Goal: Share content: Share content

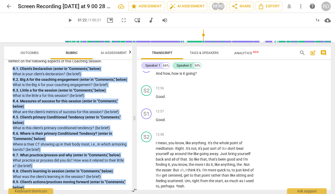
scroll to position [1467, 0]
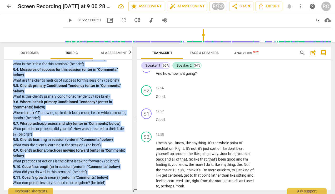
drag, startPoint x: 13, startPoint y: 139, endPoint x: 111, endPoint y: 187, distance: 108.6
click at [111, 187] on div "SISC Competencies 2022 3. Establishes and Follows Coaching Agreement Explores w…" at bounding box center [68, 125] width 128 height 130
copy div "R. 1. Client's Declaration (enter in "Comments," below) What is your client's d…"
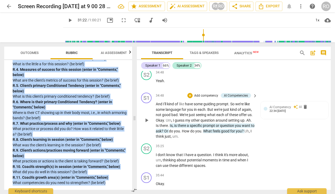
scroll to position [4517, 0]
click at [210, 98] on p "Add competency" at bounding box center [206, 95] width 25 height 5
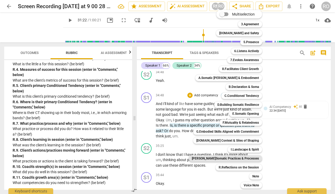
click at [239, 160] on b "[PERSON_NAME]Somatic Practices & Processes" at bounding box center [225, 158] width 67 height 6
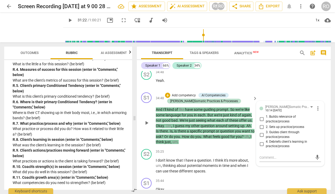
click at [266, 130] on span "2. Sets up practice/process" at bounding box center [285, 127] width 38 height 5
click at [265, 130] on input "2. Sets up practice/process" at bounding box center [262, 127] width 8 height 6
checkbox input "true"
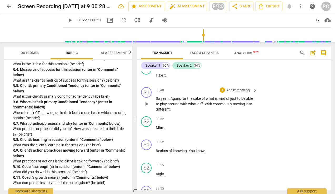
scroll to position [4281, 0]
click at [228, 93] on p "Add competency" at bounding box center [238, 90] width 25 height 5
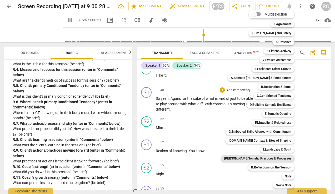
click at [271, 159] on b "[PERSON_NAME]Somatic Practices & Processes" at bounding box center [257, 158] width 67 height 6
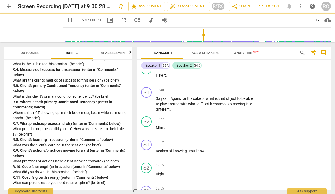
type input "1885"
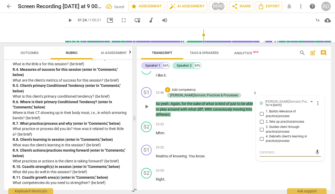
click at [263, 117] on input "1. Builds relevance of practice/process" at bounding box center [262, 114] width 8 height 6
checkbox input "true"
click at [263, 125] on input "2. Sets up practice/process" at bounding box center [262, 122] width 8 height 6
checkbox input "true"
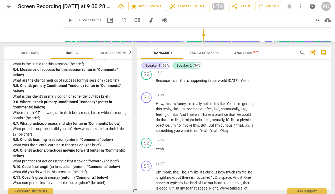
scroll to position [3781, 0]
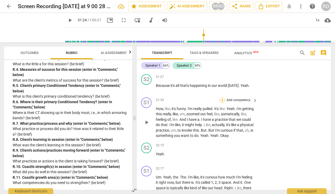
click at [223, 103] on div "+" at bounding box center [222, 100] width 5 height 5
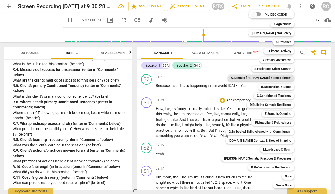
click at [274, 78] on b "A.Somatic [PERSON_NAME] & Embodiment" at bounding box center [261, 78] width 61 height 6
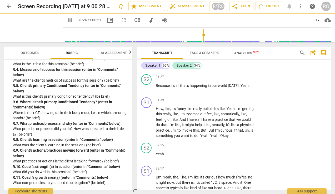
type input "1885"
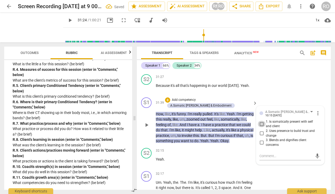
click at [261, 127] on input "1. Is somatically present with self and client" at bounding box center [262, 124] width 8 height 6
checkbox input "true"
click at [263, 137] on input "2. Uses presence to build trust and change" at bounding box center [262, 133] width 8 height 6
checkbox input "true"
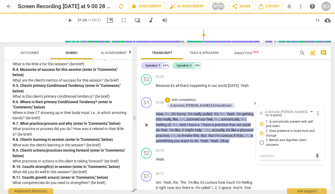
click at [189, 102] on p "Add competency" at bounding box center [183, 100] width 25 height 5
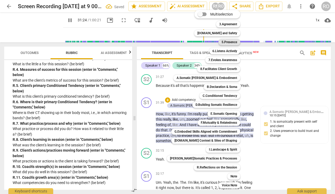
click at [229, 41] on b "5.Presence" at bounding box center [230, 42] width 16 height 6
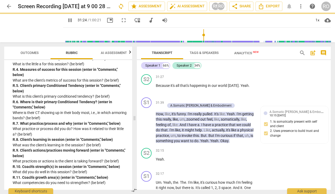
type input "1885"
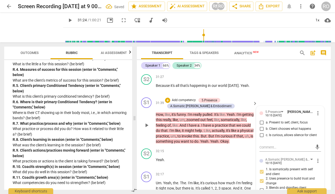
click at [266, 125] on span "a. Present to self, client, focus" at bounding box center [287, 122] width 42 height 5
click at [266, 126] on input "a. Present to self, client, focus" at bounding box center [262, 123] width 8 height 6
checkbox input "true"
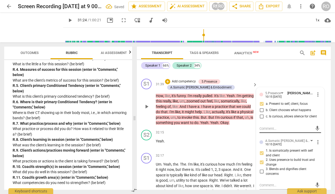
click at [269, 131] on textarea at bounding box center [286, 128] width 53 height 5
type textarea "H"
type textarea "He"
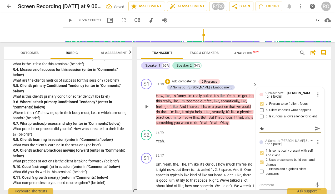
type textarea "Her"
type textarea "Here"
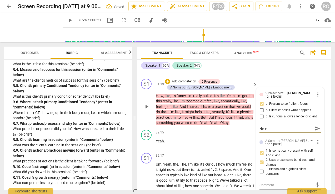
type textarea "Here"
type textarea "Here I"
type textarea "Here I h"
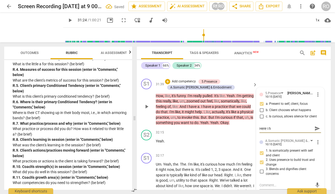
type textarea "Here I ha"
type textarea "Here I had"
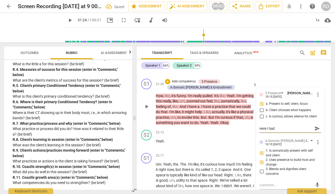
type textarea "Here I had"
type textarea "Here I had a"
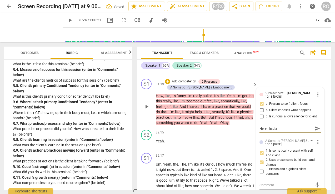
type textarea "Here I had a r"
type textarea "Here I had a re"
type textarea "Here I had a rea"
type textarea "Here I had a real"
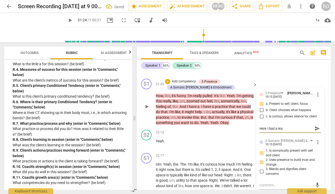
type textarea "Here I had a real"
type textarea "Here I had a reall"
type textarea "Here I had a really"
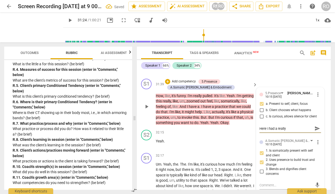
type textarea "Here I had a really p"
type textarea "Here I had a really po"
type textarea "Here I had a really pow"
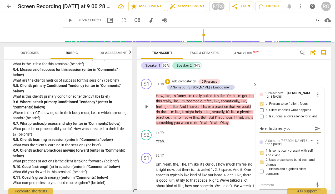
type textarea "Here I had a really pow"
type textarea "Here I had a really [PERSON_NAME]"
type textarea "Here I had a really power"
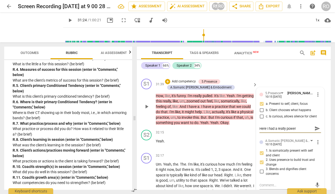
type textarea "Here I had a really powerf"
type textarea "Here I had a really powerfu"
type textarea "Here I had a really powerful"
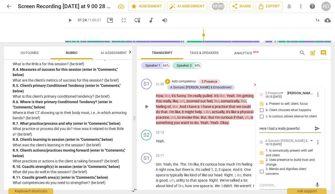
type textarea "Here I had a really powerful"
type textarea "Here I had a really powerful z"
type textarea "Here I had a really powerful zo"
type textarea "Here I had a really powerful zoo"
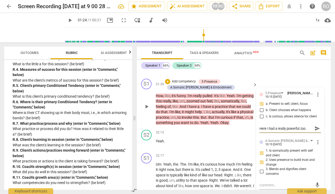
type textarea "Here I had a really powerful zoom"
type textarea "Here I had a really powerful zoom o"
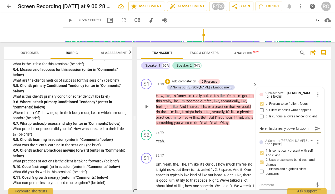
type textarea "Here I had a really powerful zoom o"
type textarea "Here I had a really powerful zoom ou"
type textarea "Here I had a really powerful zoom out"
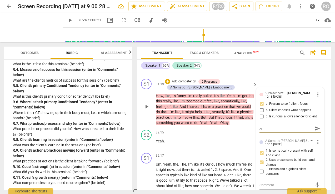
type textarea "Here I had a really powerful zoom out"
type textarea "Here I had a really powerful zoom out e"
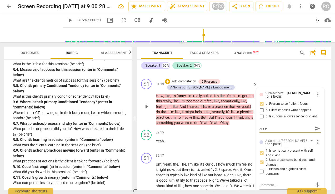
type textarea "Here I had a really powerful zoom out ef"
type textarea "Here I had a really powerful zoom out eff"
type textarea "Here I had a really powerful zoom out effe"
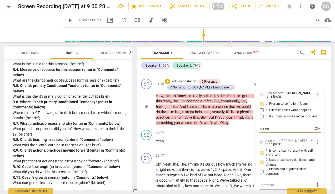
type textarea "Here I had a really powerful zoom out effe"
type textarea "Here I had a really powerful zoom out effec"
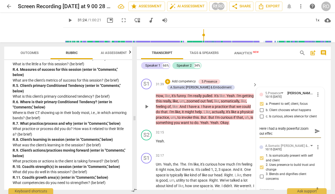
type textarea "Here I had a really powerful zoom out effect"
type textarea "Here I had a really powerful zoom out effect i"
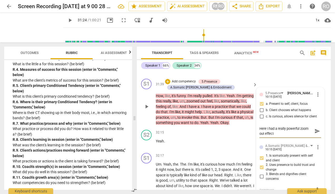
type textarea "Here I had a really powerful zoom out effect i"
type textarea "Here I had a really powerful zoom out effect in"
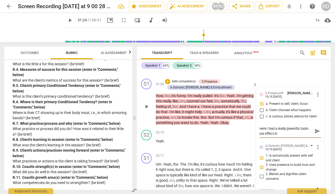
type textarea "Here I had a really powerful zoom out effect in m"
type textarea "Here I had a really powerful zoom out effect in my"
type textarea "Here I had a really powerful zoom out effect in my o"
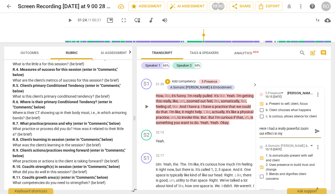
type textarea "Here I had a really powerful zoom out effect in my o"
type textarea "Here I had a really powerful zoom out effect in my ow"
type textarea "Here I had a really powerful zoom out effect in my own"
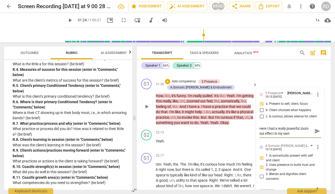
type textarea "Here I had a really powerful zoom out effect in my own"
type textarea "Here I had a really powerful zoom out effect in my own s"
type textarea "Here I had a really powerful zoom out effect in my own so"
type textarea "Here I had a really powerful zoom out effect in my own som"
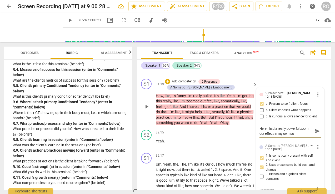
type textarea "Here I had a really powerful zoom out effect in my own som"
type textarea "Here I had a really powerful zoom out effect in my own soma"
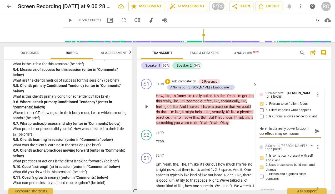
type textarea "Here I had a really powerful zoom out effect in my own soma t"
type textarea "Here I had a really powerful zoom out effect in my own soma th"
type textarea "Here I had a really powerful zoom out effect in my own soma tha"
type textarea "Here I had a really powerful zoom out effect in my own soma that"
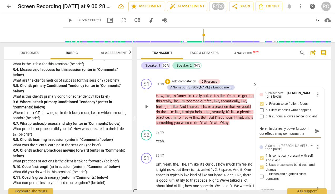
type textarea "Here I had a really powerful zoom out effect in my own soma that"
type textarea "Here I had a really powerful zoom out effect in my own soma that f"
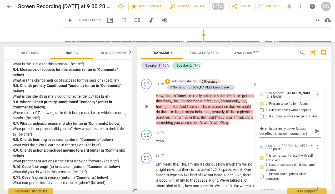
type textarea "Here I had a really powerful zoom out effect in my own soma that fe"
type textarea "Here I had a really powerful zoom out effect in my own soma that fel"
type textarea "Here I had a really powerful zoom out effect in my own soma that felt"
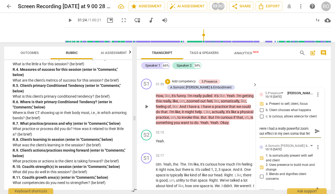
type textarea "Here I had a really powerful zoom out effect in my own soma that felt"
type textarea "Here I had a really powerful zoom out effect in my own soma that felt P"
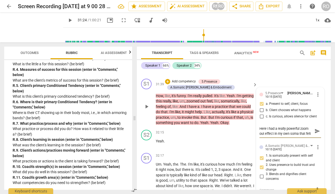
scroll to position [4, 0]
type textarea "Here I had a really powerful zoom out effect in my own soma that felt [PERSON_N…"
type textarea "Here I had a really powerful zoom out effect in my own soma that felt POW"
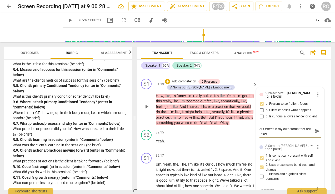
type textarea "Here I had a really powerful zoom out effect in my own soma that felt [PERSON_N…"
type textarea "Here I had a really powerful zoom out effect in my own soma that felt POWER"
type textarea "Here I had a really powerful zoom out effect in my own soma that felt POWERF"
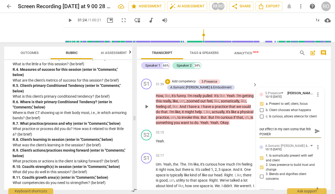
type textarea "Here I had a really powerful zoom out effect in my own soma that felt POWERF"
type textarea "Here I had a really powerful zoom out effect in my own soma that felt POWERFU"
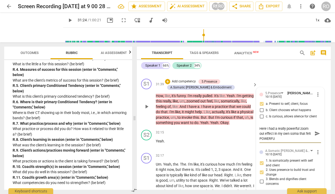
scroll to position [0, 0]
type textarea "Here I had a really powerful zoom out effect in my own soma that felt POWERFUL"
type textarea "Here I had a really powerful zoom out effect in my own soma that felt POWERFUL a"
type textarea "Here I had a really powerful zoom out effect in my own soma that felt POWERFUL …"
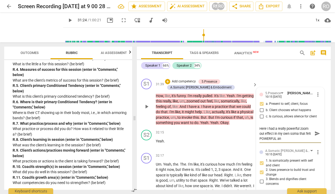
type textarea "Here I had a really powerful zoom out effect in my own soma that felt POWERFUL …"
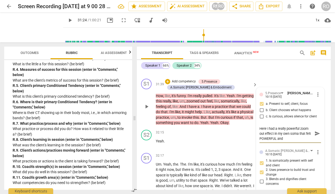
type textarea "Here I had a really powerful zoom out effect in my own soma that felt POWERFUL …"
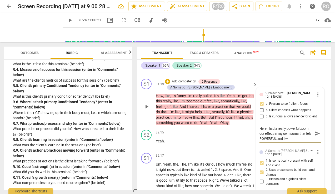
type textarea "Here I had a really powerful zoom out effect in my own soma that felt POWERFUL …"
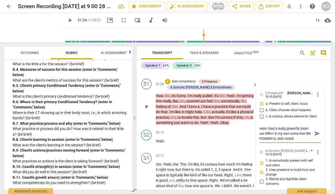
type textarea "Here I had a really powerful zoom out effect in my own soma that felt POWERFUL …"
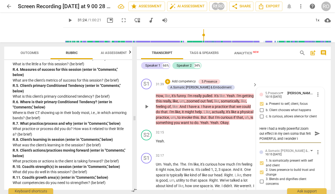
type textarea "Here I had a really powerful zoom out effect in my own soma that felt POWERFUL …"
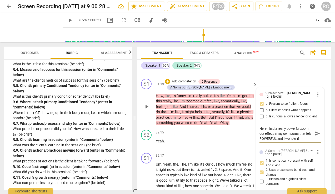
type textarea "Here I had a really powerful zoom out effect in my own soma that felt POWERFUL …"
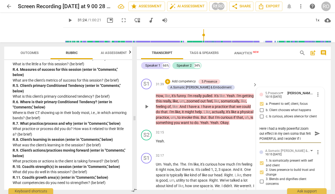
type textarea "Here I had a really powerful zoom out effect in my own soma that felt POWERFUL …"
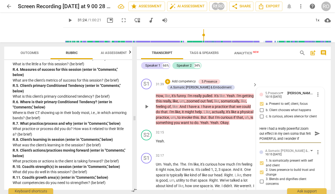
type textarea "Here I had a really powerful zoom out effect in my own soma that felt POWERFUL …"
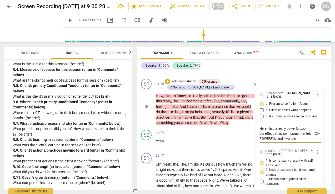
type textarea "Here I had a really powerful zoom out effect in my own soma that felt POWERFUL …"
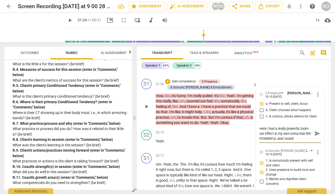
type textarea "Here I had a really powerful zoom out effect in my own soma that felt POWERFUL …"
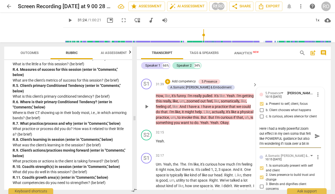
scroll to position [4, 0]
click at [317, 139] on span "send" at bounding box center [318, 136] width 6 height 6
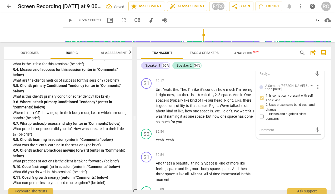
scroll to position [3874, 0]
click at [221, 84] on div "+" at bounding box center [222, 81] width 5 height 5
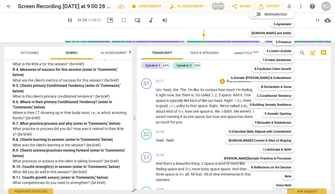
click at [216, 131] on div at bounding box center [167, 97] width 335 height 194
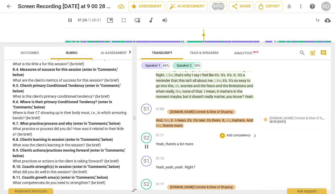
scroll to position [3628, 0]
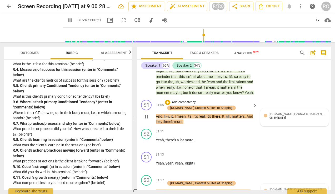
click at [277, 116] on span "[DOMAIN_NAME] Context & Sites of Shaping" at bounding box center [301, 113] width 62 height 5
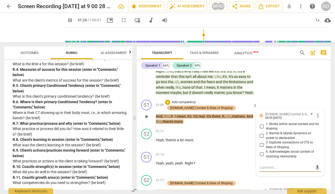
scroll to position [3630, 0]
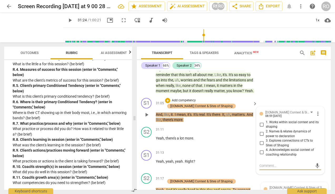
click at [272, 129] on span "1. Works within social context and its shaping" at bounding box center [292, 124] width 53 height 9
click at [266, 128] on input "1. Works within social context and its shaping" at bounding box center [262, 124] width 8 height 6
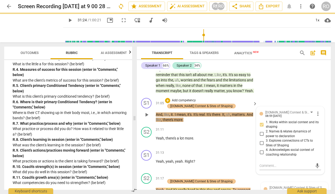
click at [286, 139] on span "2. Names & relates dynamics of power to declaration" at bounding box center [292, 133] width 53 height 9
click at [266, 137] on input "2. Names & relates dynamics of power to declaration" at bounding box center [262, 134] width 8 height 6
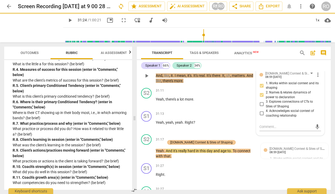
scroll to position [3674, 0]
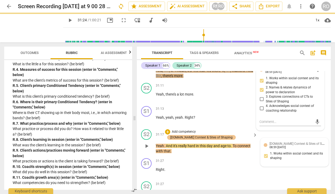
click at [286, 149] on div "08:59 [DATE]" at bounding box center [278, 147] width 16 height 3
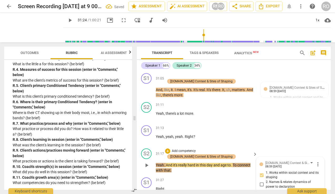
scroll to position [3641, 0]
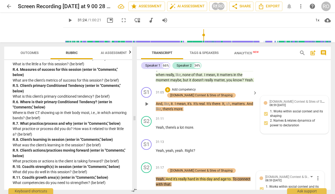
click at [286, 118] on div "[DOMAIN_NAME] Context & Sites of Shaping [PERSON_NAME] 08:59 [DATE] 1. Works wi…" at bounding box center [295, 115] width 68 height 38
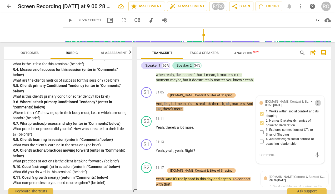
click at [317, 106] on span "more_vert" at bounding box center [318, 103] width 6 height 6
click at [320, 134] on li "Delete" at bounding box center [322, 135] width 18 height 10
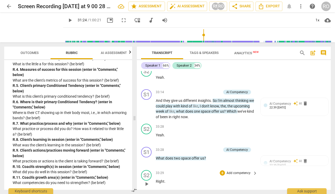
scroll to position [4035, 0]
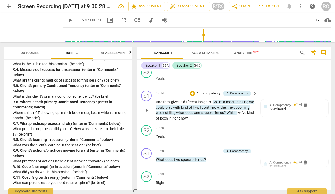
click at [215, 96] on p "Add competency" at bounding box center [208, 93] width 25 height 5
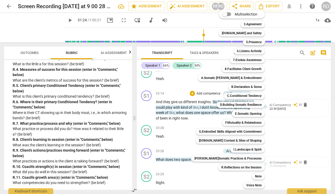
click at [281, 100] on div at bounding box center [167, 97] width 335 height 194
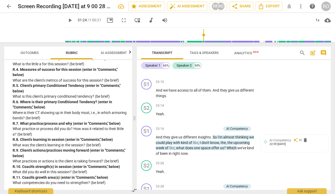
scroll to position [3998, 0]
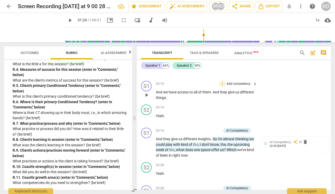
click at [223, 86] on div "+" at bounding box center [222, 83] width 5 height 5
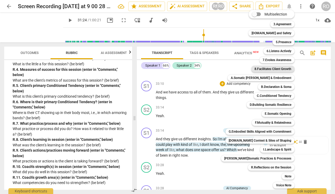
click at [281, 67] on b "8.Facilitates Client Growth" at bounding box center [273, 69] width 37 height 6
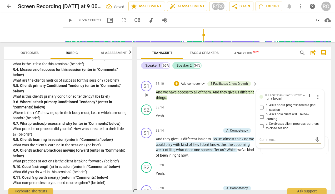
click at [318, 100] on span "more_vert" at bounding box center [318, 97] width 6 height 6
click at [318, 135] on li "Delete" at bounding box center [322, 134] width 18 height 10
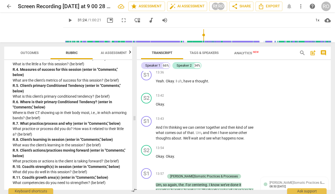
scroll to position [2312, 0]
click at [223, 122] on div "+" at bounding box center [222, 119] width 5 height 5
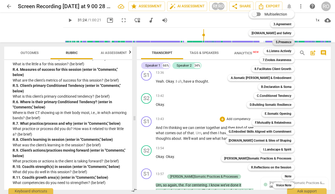
click at [277, 41] on b "5.Presence" at bounding box center [284, 42] width 16 height 6
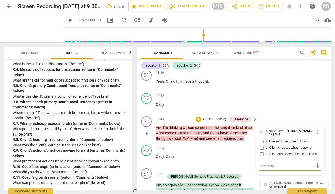
click at [263, 145] on input "a. Present to self, client, focus" at bounding box center [262, 142] width 8 height 6
click at [268, 169] on textarea at bounding box center [286, 166] width 53 height 5
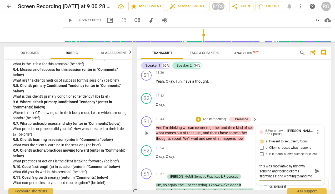
scroll to position [4, 0]
click at [260, 151] on input "b. Client chooses what happens" at bounding box center [262, 148] width 8 height 6
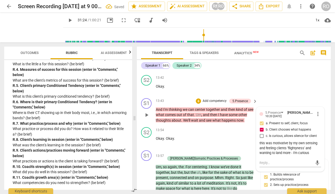
scroll to position [2331, 0]
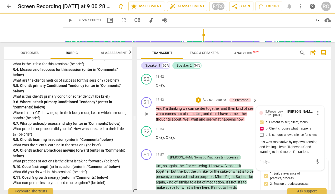
click at [315, 116] on span "more_vert" at bounding box center [318, 113] width 6 height 6
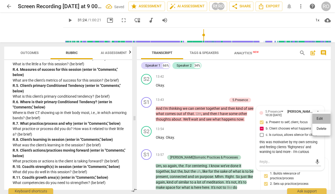
click at [320, 117] on li "Edit" at bounding box center [322, 119] width 18 height 10
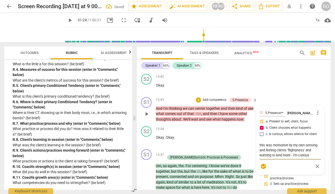
click at [312, 158] on textarea "this was motivative by my own sensing and feeling clients 'flightyness' and wan…" at bounding box center [291, 150] width 62 height 15
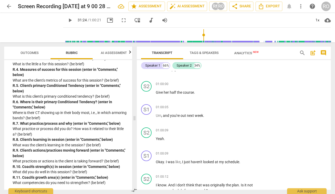
scroll to position [7873, 0]
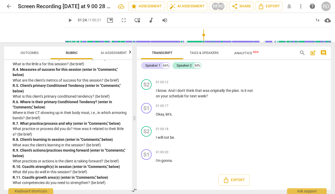
click at [31, 54] on span "Outcomes" at bounding box center [30, 53] width 18 height 4
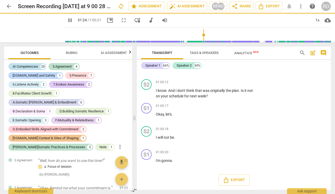
click at [32, 67] on div "AI Competencies" at bounding box center [26, 66] width 26 height 5
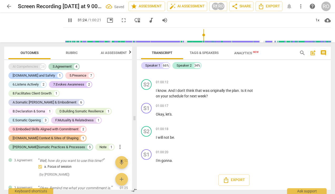
click at [32, 67] on div "AI Competencies" at bounding box center [26, 66] width 26 height 5
click at [64, 68] on div "3.Agreement" at bounding box center [62, 66] width 19 height 5
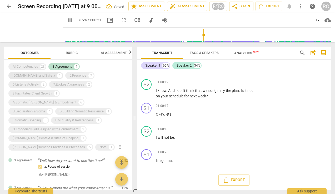
scroll to position [7755, 0]
click at [55, 73] on div "[DOMAIN_NAME] and Safety" at bounding box center [34, 75] width 42 height 5
click at [40, 64] on div "AI Competencies 28" at bounding box center [27, 66] width 38 height 7
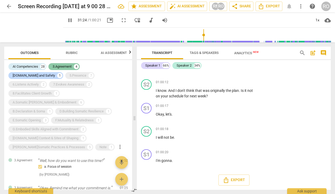
click at [76, 66] on div "4" at bounding box center [76, 66] width 5 height 5
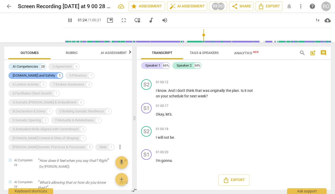
click at [55, 73] on div "[DOMAIN_NAME] and Safety" at bounding box center [34, 75] width 42 height 5
click at [69, 158] on p "How does it feel when you say that? Right" at bounding box center [77, 161] width 78 height 6
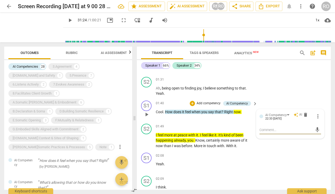
click at [214, 104] on p "Add competency" at bounding box center [208, 103] width 25 height 5
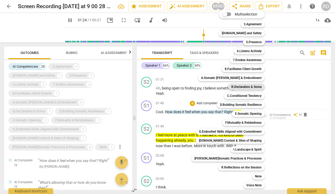
click at [251, 86] on b "B.Declaration & Soma" at bounding box center [246, 87] width 30 height 6
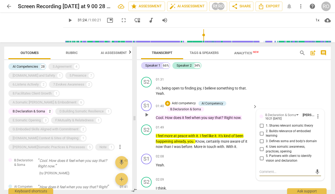
click at [271, 159] on span "5. Partners with client to identify vision and declaration" at bounding box center [292, 158] width 53 height 9
click at [266, 159] on input "5. Partners with client to identify vision and declaration" at bounding box center [262, 158] width 8 height 6
click at [270, 147] on span "4. Uses somatic awareness, practices, opening" at bounding box center [292, 149] width 53 height 9
click at [266, 147] on input "4. Uses somatic awareness, practices, opening" at bounding box center [262, 149] width 8 height 6
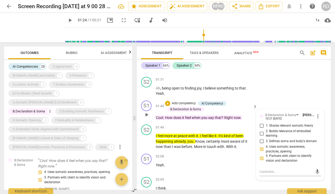
click at [178, 105] on p "Add competency" at bounding box center [183, 103] width 25 height 5
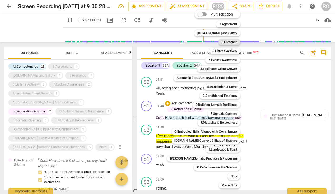
click at [228, 41] on b "5.Presence" at bounding box center [230, 42] width 16 height 6
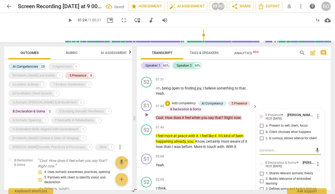
scroll to position [28, 0]
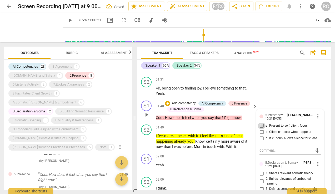
click at [261, 125] on input "a. Present to self, client, focus" at bounding box center [262, 126] width 8 height 6
click at [260, 139] on input "c. Is curious, allows silence for client" at bounding box center [262, 138] width 8 height 6
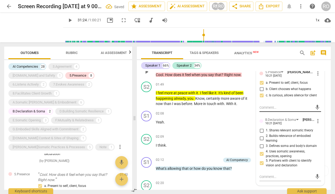
click at [272, 108] on textarea at bounding box center [286, 107] width 53 height 5
click at [265, 176] on textarea at bounding box center [286, 176] width 53 height 5
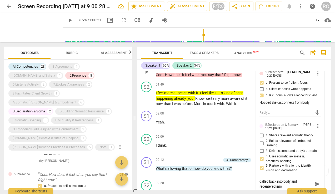
scroll to position [0, 0]
click at [70, 76] on div "5.Presence" at bounding box center [78, 75] width 17 height 5
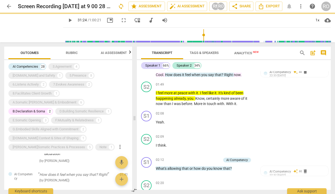
click at [29, 109] on div "B.Declaration & Soma" at bounding box center [29, 111] width 32 height 5
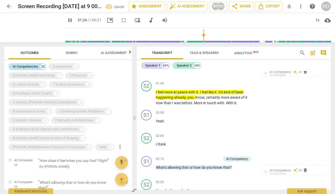
click at [30, 65] on div "AI Competencies" at bounding box center [26, 66] width 26 height 5
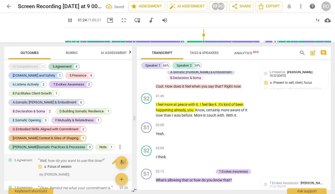
click at [80, 164] on div "a. Focus of session ( by [PERSON_NAME] )" at bounding box center [77, 170] width 78 height 13
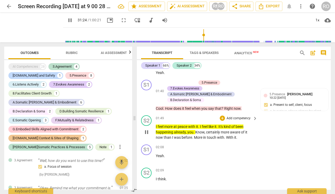
scroll to position [380, 0]
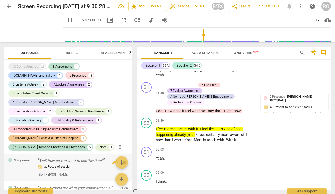
click at [80, 164] on div "a. Focus of session" at bounding box center [77, 167] width 78 height 6
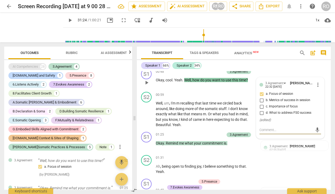
click at [32, 67] on div "AI Competencies" at bounding box center [26, 66] width 26 height 5
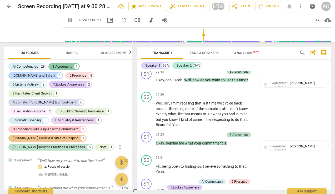
click at [57, 65] on div "3.Agreement" at bounding box center [62, 66] width 19 height 5
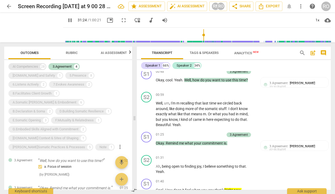
click at [27, 66] on div "AI Competencies" at bounding box center [26, 66] width 26 height 5
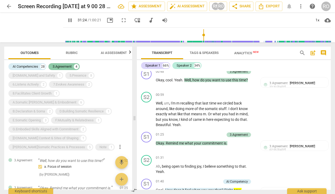
click at [65, 66] on div "3.Agreement" at bounding box center [62, 66] width 19 height 5
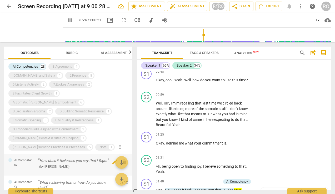
click at [64, 164] on div "( by [PERSON_NAME] )" at bounding box center [77, 167] width 78 height 6
click at [84, 158] on p "How does it feel when you say that? Right" at bounding box center [77, 161] width 78 height 6
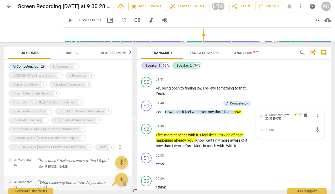
click at [82, 180] on p "What's allowing that or how do you know that?" at bounding box center [77, 185] width 78 height 11
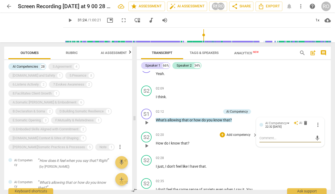
scroll to position [446, 0]
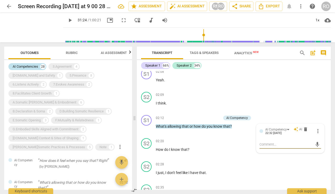
click at [29, 67] on div "AI Competencies" at bounding box center [26, 66] width 26 height 5
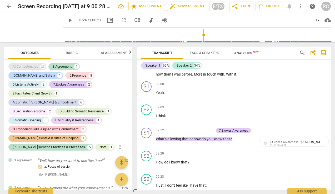
scroll to position [458, 0]
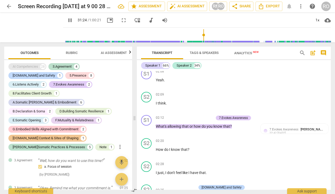
click at [29, 67] on div "AI Competencies" at bounding box center [26, 66] width 26 height 5
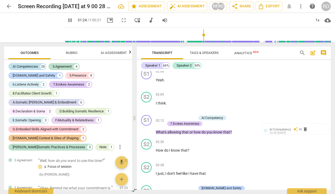
click at [29, 67] on div "AI Competencies" at bounding box center [26, 66] width 26 height 5
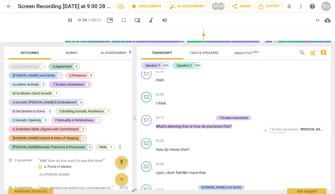
click at [34, 65] on div "AI Competencies" at bounding box center [26, 66] width 26 height 5
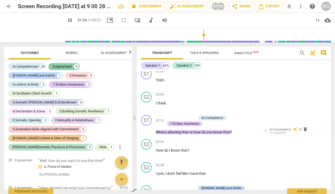
click at [60, 66] on div "3.Agreement" at bounding box center [62, 66] width 19 height 5
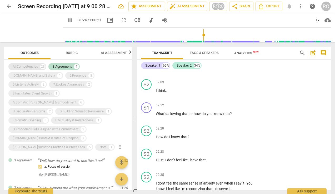
scroll to position [446, 0]
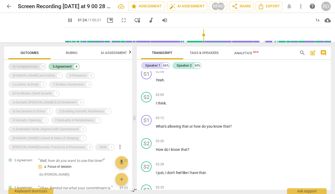
click at [29, 68] on div "AI Competencies" at bounding box center [26, 66] width 26 height 5
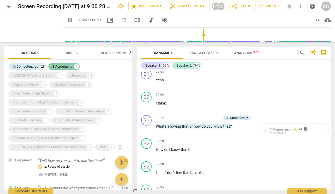
click at [70, 67] on div "3.Agreement" at bounding box center [62, 66] width 19 height 5
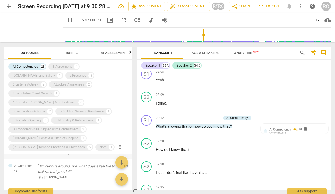
scroll to position [42, 0]
click at [85, 173] on div "( by [PERSON_NAME] )" at bounding box center [77, 176] width 78 height 6
click at [80, 173] on div "( by [PERSON_NAME] )" at bounding box center [77, 176] width 78 height 6
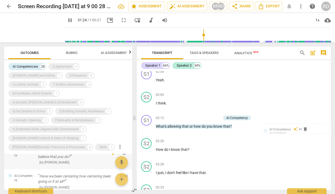
scroll to position [57, 0]
click at [83, 173] on p "Have we been centering how centering been going or if at all?" at bounding box center [77, 178] width 78 height 11
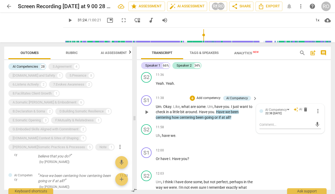
click at [208, 101] on p "Add competency" at bounding box center [208, 98] width 25 height 5
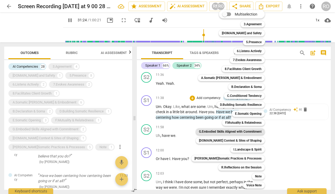
click at [235, 133] on b "G.Embodied Skills Aligned with Commitment" at bounding box center [230, 132] width 63 height 6
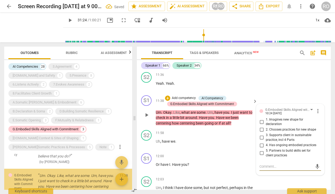
scroll to position [63, 0]
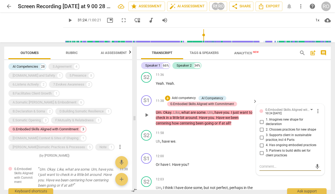
click at [260, 156] on input "5. Partners to build skills set for client practices" at bounding box center [262, 153] width 8 height 6
click at [266, 169] on textarea at bounding box center [286, 166] width 53 height 5
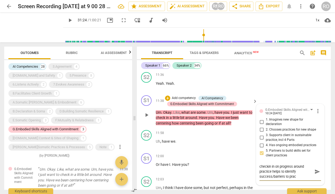
scroll to position [0, 0]
click at [315, 175] on span "send" at bounding box center [318, 172] width 6 height 6
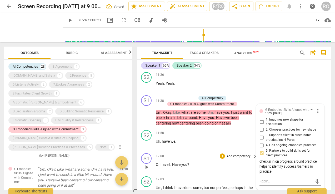
click at [156, 167] on span "Or" at bounding box center [158, 164] width 5 height 4
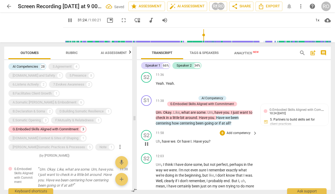
click at [194, 144] on span "Have" at bounding box center [198, 141] width 9 height 4
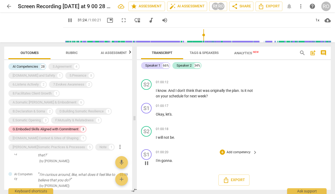
scroll to position [7772, 0]
click at [178, 162] on p "I'm gonna ." at bounding box center [205, 161] width 99 height 6
click at [238, 152] on p "Add competency" at bounding box center [238, 152] width 25 height 5
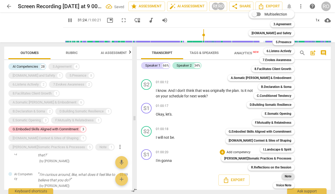
click at [287, 175] on b "Note" at bounding box center [288, 176] width 7 height 6
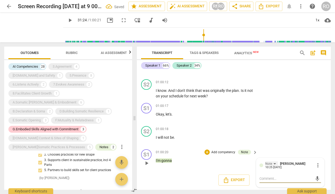
scroll to position [950, 0]
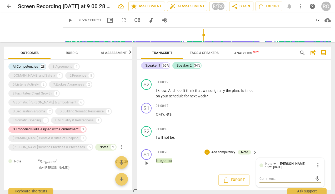
paste textarea "R.1. Client's Declaration (enter in "Comments," below) What is your client's de…"
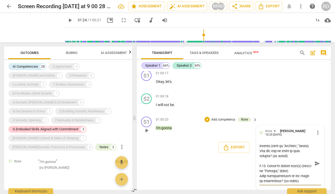
scroll to position [0, 0]
click at [282, 169] on textarea at bounding box center [286, 164] width 53 height 40
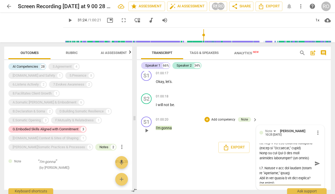
scroll to position [38, 0]
click at [308, 170] on textarea at bounding box center [286, 164] width 53 height 40
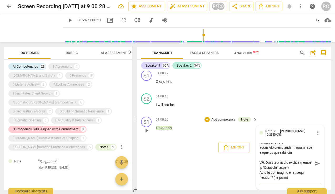
scroll to position [60, 0]
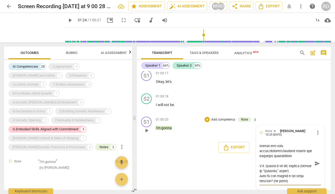
click at [292, 157] on textarea at bounding box center [286, 164] width 53 height 40
click at [292, 167] on textarea at bounding box center [286, 164] width 53 height 40
drag, startPoint x: 266, startPoint y: 161, endPoint x: 302, endPoint y: 161, distance: 35.8
click at [302, 161] on textarea at bounding box center [286, 164] width 53 height 40
click at [300, 156] on textarea at bounding box center [286, 164] width 53 height 40
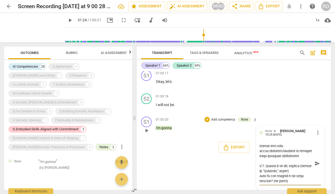
click at [300, 156] on textarea at bounding box center [286, 164] width 53 height 40
click at [305, 157] on textarea at bounding box center [286, 164] width 53 height 40
click at [267, 160] on textarea at bounding box center [286, 164] width 53 height 40
click at [289, 161] on textarea at bounding box center [286, 164] width 53 height 40
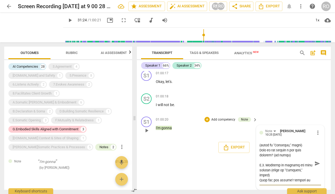
click at [295, 160] on textarea at bounding box center [286, 164] width 53 height 40
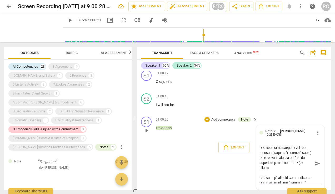
scroll to position [140, 0]
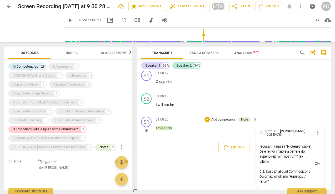
click at [285, 173] on textarea at bounding box center [286, 164] width 53 height 40
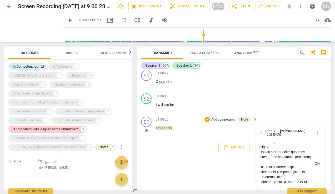
scroll to position [192, 0]
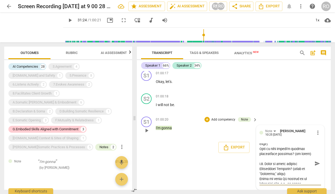
click at [299, 169] on textarea at bounding box center [286, 164] width 53 height 40
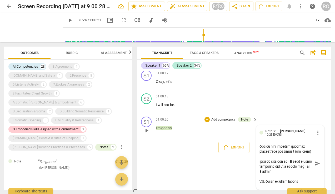
click at [297, 172] on textarea at bounding box center [286, 164] width 53 height 40
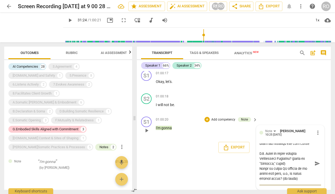
scroll to position [223, 0]
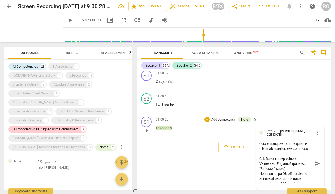
drag, startPoint x: 275, startPoint y: 159, endPoint x: 308, endPoint y: 157, distance: 33.2
click at [308, 157] on textarea at bounding box center [286, 164] width 53 height 40
click at [295, 159] on textarea at bounding box center [286, 164] width 53 height 40
click at [308, 159] on textarea at bounding box center [286, 164] width 53 height 40
drag, startPoint x: 275, startPoint y: 159, endPoint x: 297, endPoint y: 158, distance: 21.9
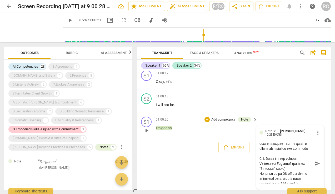
click at [297, 158] on textarea at bounding box center [286, 164] width 53 height 40
click at [289, 160] on textarea at bounding box center [286, 164] width 53 height 40
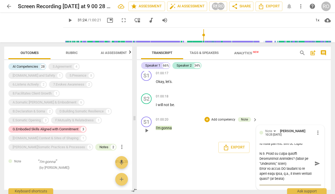
click at [275, 154] on textarea at bounding box center [286, 164] width 53 height 40
drag, startPoint x: 259, startPoint y: 155, endPoint x: 289, endPoint y: 159, distance: 30.4
click at [289, 159] on textarea at bounding box center [286, 164] width 53 height 40
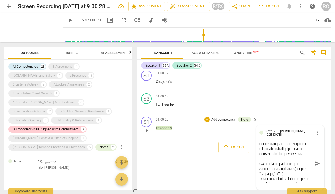
scroll to position [223, 0]
click at [294, 164] on textarea at bounding box center [286, 164] width 53 height 40
click at [289, 169] on textarea at bounding box center [286, 164] width 53 height 40
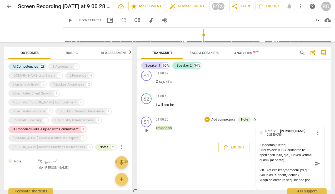
scroll to position [265, 0]
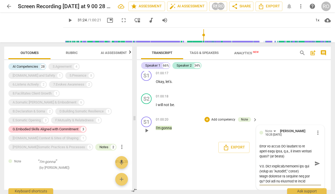
click at [302, 167] on textarea at bounding box center [286, 164] width 53 height 40
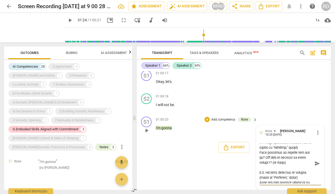
scroll to position [320, 0]
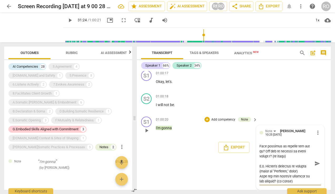
click at [291, 167] on textarea at bounding box center [286, 164] width 53 height 40
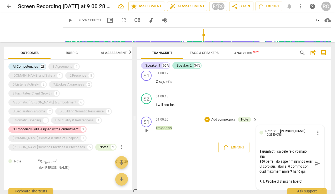
scroll to position [340, 0]
drag, startPoint x: 270, startPoint y: 172, endPoint x: 291, endPoint y: 173, distance: 21.1
click at [291, 173] on textarea at bounding box center [286, 164] width 53 height 40
click at [304, 173] on textarea at bounding box center [286, 164] width 53 height 40
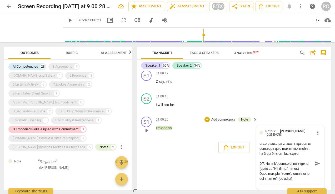
scroll to position [358, 0]
click at [282, 169] on textarea at bounding box center [286, 164] width 53 height 40
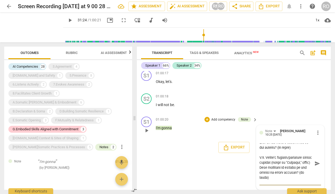
scroll to position [409, 0]
click at [296, 163] on textarea at bounding box center [286, 164] width 53 height 40
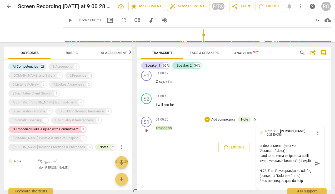
scroll to position [450, 0]
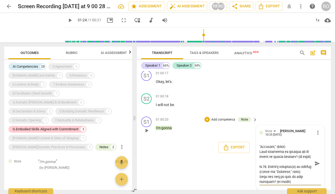
click at [308, 172] on textarea at bounding box center [286, 164] width 53 height 40
click at [292, 168] on textarea at bounding box center [286, 164] width 53 height 40
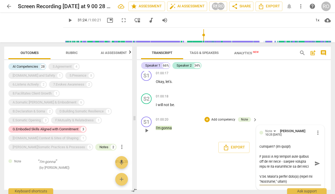
scroll to position [510, 0]
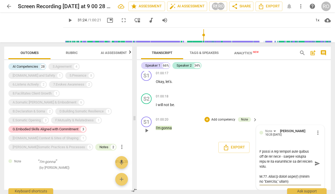
click at [302, 171] on textarea at bounding box center [286, 164] width 53 height 40
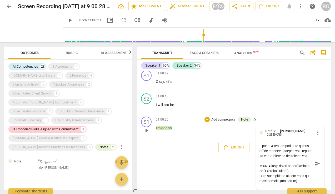
scroll to position [535, 0]
click at [298, 181] on textarea at bounding box center [286, 164] width 53 height 40
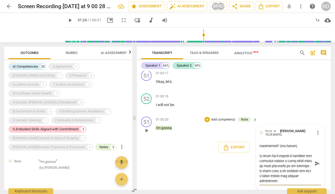
scroll to position [570, 0]
drag, startPoint x: 259, startPoint y: 173, endPoint x: 296, endPoint y: 186, distance: 39.3
click at [296, 186] on div "send" at bounding box center [291, 163] width 62 height 47
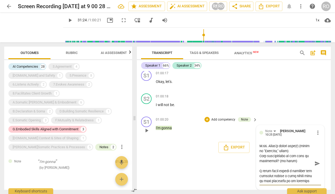
scroll to position [555, 0]
click at [271, 182] on textarea at bounding box center [286, 164] width 53 height 40
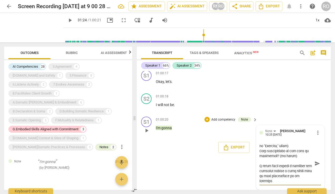
scroll to position [560, 0]
click at [297, 178] on textarea at bounding box center [286, 164] width 53 height 40
type textarea "R.1. Client's Declaration (enter in "Comments," below) What is your client's de…"
click at [302, 114] on div "S2 play_arrow pause 01:00:18 + Add competency keyboard_arrow_right I will not b…" at bounding box center [234, 102] width 194 height 23
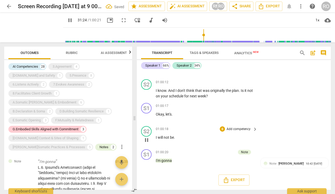
scroll to position [7747, 0]
click at [32, 68] on div "AI Competencies" at bounding box center [26, 66] width 26 height 5
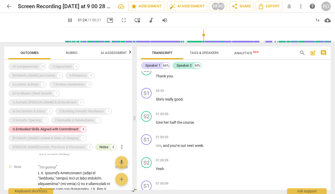
scroll to position [7607, 0]
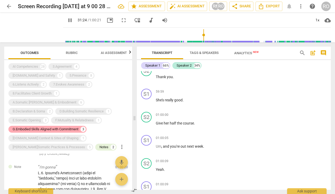
click at [68, 127] on div "G.Embodied Skills Aligned with Commitment" at bounding box center [46, 129] width 66 height 5
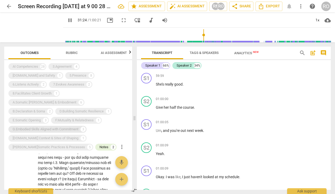
scroll to position [7591, 0]
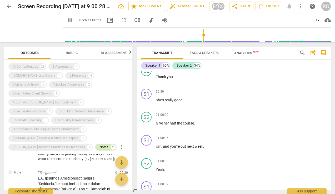
click at [100, 145] on div "Notes" at bounding box center [104, 147] width 9 height 5
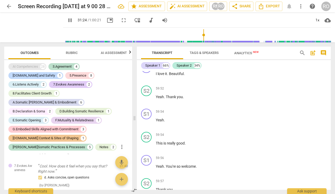
scroll to position [7704, 0]
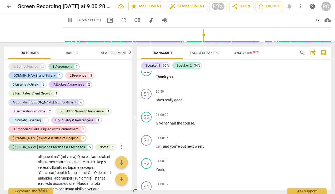
click at [33, 67] on div "AI Competencies" at bounding box center [26, 66] width 26 height 5
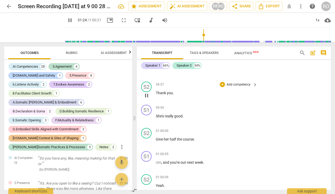
scroll to position [7720, 0]
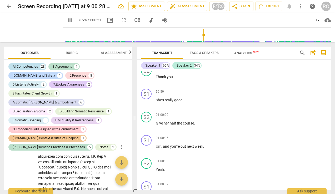
click at [34, 66] on div "AI Competencies" at bounding box center [26, 66] width 26 height 5
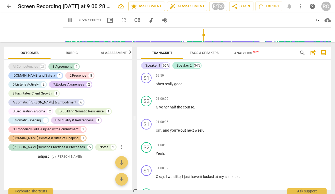
scroll to position [7704, 0]
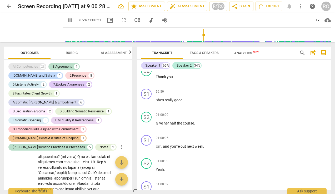
click at [34, 66] on div "AI Competencies" at bounding box center [26, 66] width 26 height 5
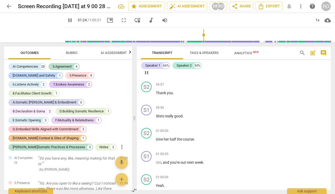
scroll to position [7720, 0]
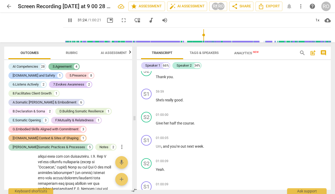
click at [67, 66] on div "3.Agreement" at bounding box center [62, 66] width 19 height 5
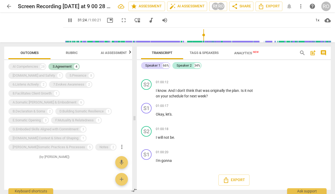
scroll to position [7591, 0]
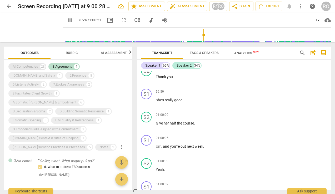
click at [27, 63] on div "AI Competencies 28" at bounding box center [27, 66] width 38 height 7
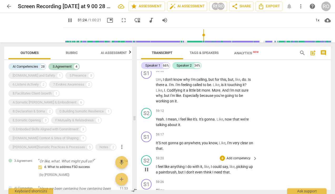
scroll to position [7199, 0]
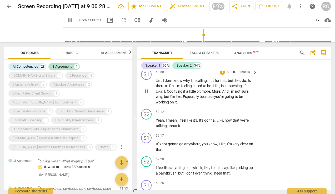
click at [228, 75] on p "Add competency" at bounding box center [238, 72] width 25 height 5
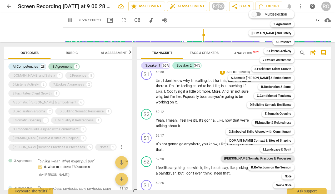
click at [267, 160] on b "[PERSON_NAME]Somatic Practices & Processes" at bounding box center [257, 158] width 67 height 6
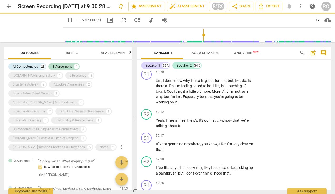
type input "1885"
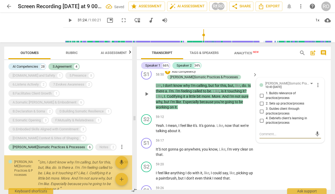
scroll to position [1091, 0]
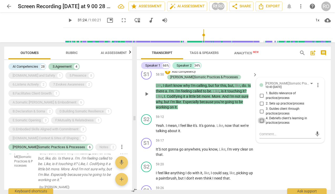
click at [261, 124] on input "4. Debriefs client's learning in practice/process" at bounding box center [262, 120] width 8 height 6
checkbox input "true"
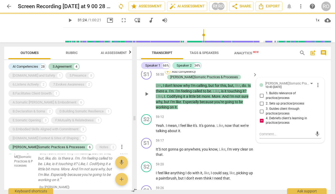
click at [167, 74] on div "+" at bounding box center [167, 71] width 5 height 5
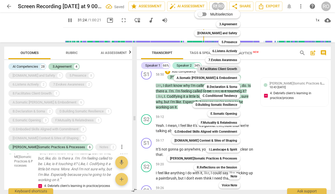
click at [223, 68] on b "8.Facilitates Client Growth" at bounding box center [218, 69] width 37 height 6
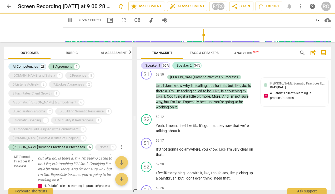
type input "1885"
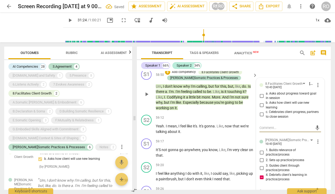
scroll to position [1173, 0]
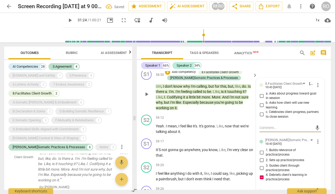
click at [262, 108] on input "b. Asks how client will use new learning" at bounding box center [262, 105] width 8 height 6
checkbox input "true"
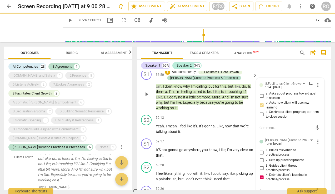
click at [317, 145] on span "more_vert" at bounding box center [318, 142] width 6 height 6
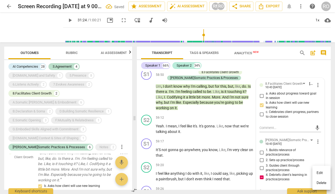
click at [319, 180] on li "Delete" at bounding box center [322, 183] width 18 height 10
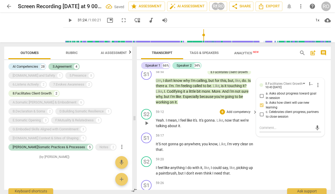
scroll to position [1119, 0]
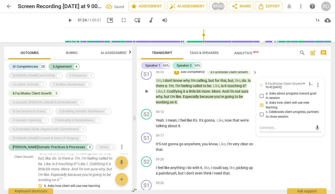
click at [190, 75] on p "Add competency" at bounding box center [192, 72] width 25 height 5
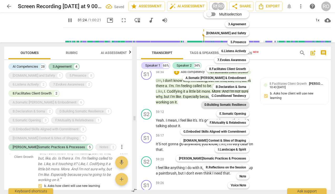
click at [232, 105] on b "D.Building Somatic Resilience" at bounding box center [226, 105] width 42 height 6
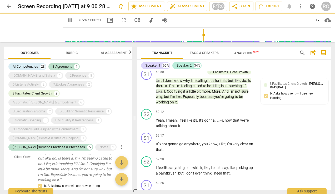
type input "1885"
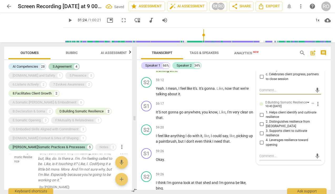
scroll to position [7272, 0]
click at [260, 117] on input "1. Helps client identify and cultivate resilience" at bounding box center [262, 114] width 8 height 6
checkbox input "true"
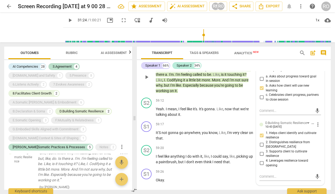
scroll to position [7250, 0]
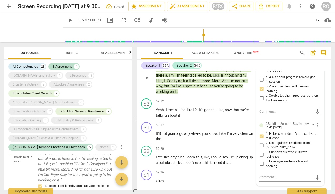
click at [185, 58] on p "Add competency" at bounding box center [183, 55] width 25 height 5
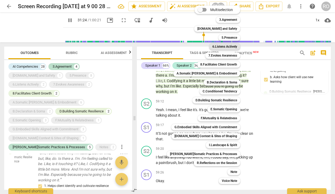
click at [226, 45] on b "6.Listens Actively" at bounding box center [225, 46] width 25 height 6
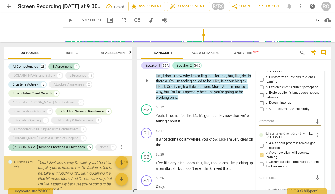
scroll to position [1386, 0]
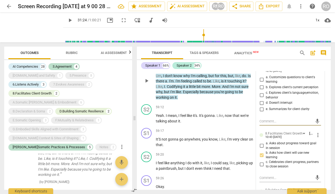
click at [315, 72] on span "more_vert" at bounding box center [318, 69] width 6 height 6
click at [319, 121] on li "Delete" at bounding box center [322, 117] width 18 height 10
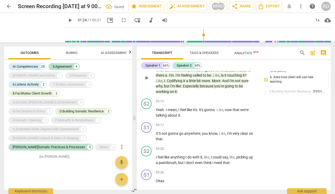
scroll to position [1362, 0]
click at [174, 58] on div "+ Add competency" at bounding box center [180, 55] width 31 height 5
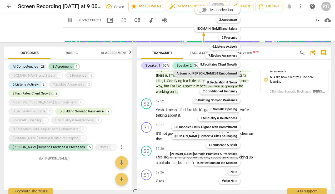
click at [221, 74] on b "A.Somatic [PERSON_NAME] & Embodiment" at bounding box center [207, 73] width 61 height 6
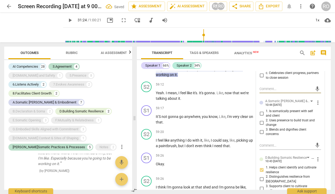
scroll to position [7309, 0]
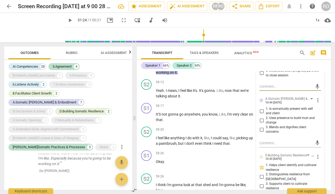
click at [319, 103] on span "more_vert" at bounding box center [318, 100] width 6 height 6
click at [317, 148] on li "Delete" at bounding box center [322, 149] width 18 height 10
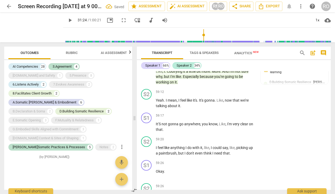
scroll to position [7288, 0]
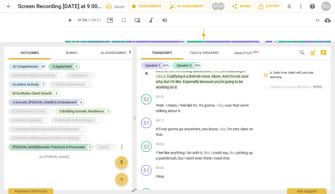
click at [167, 54] on div "+" at bounding box center [167, 51] width 5 height 5
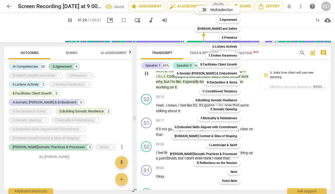
type input "1885"
click at [73, 53] on div at bounding box center [167, 97] width 335 height 194
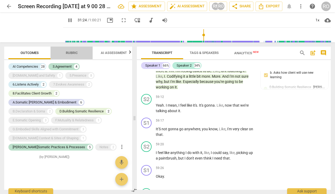
click at [73, 53] on span "Rubric" at bounding box center [72, 53] width 12 height 4
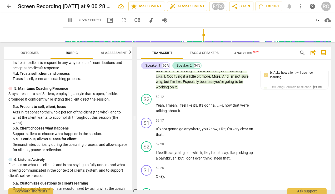
scroll to position [149, 0]
click at [164, 139] on div "S1 play_arrow pause 59:17 + Add competency keyboard_arrow_right It'S not gonna …" at bounding box center [234, 128] width 194 height 24
click at [156, 131] on span "It'S" at bounding box center [159, 129] width 6 height 4
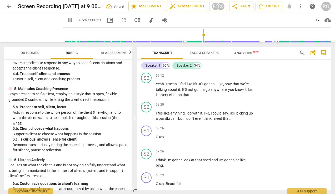
scroll to position [7311, 0]
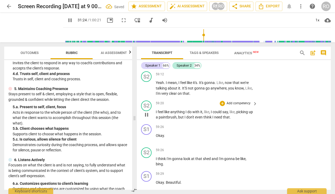
click at [156, 114] on span "I" at bounding box center [157, 112] width 2 height 4
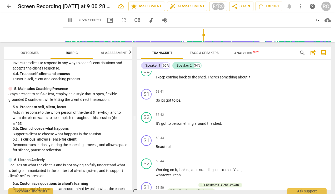
scroll to position [7150, 0]
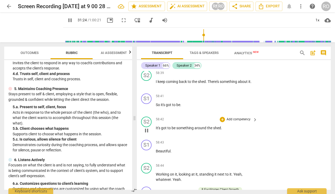
click at [156, 130] on span "It's" at bounding box center [158, 128] width 5 height 4
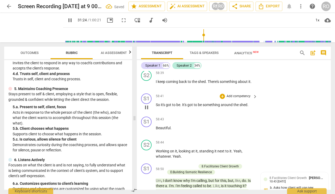
click at [156, 107] on span "So" at bounding box center [158, 105] width 5 height 4
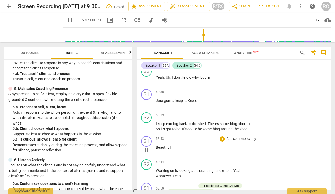
scroll to position [7107, 0]
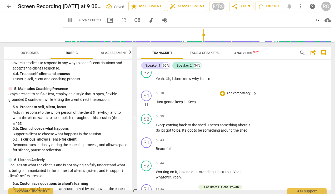
click at [156, 104] on span "Just" at bounding box center [160, 102] width 8 height 4
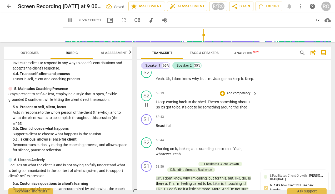
click at [156, 104] on span "I" at bounding box center [157, 102] width 2 height 4
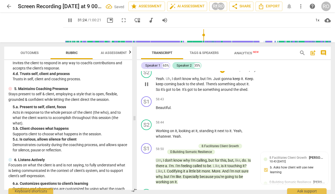
click at [253, 81] on span "." at bounding box center [253, 79] width 1 height 4
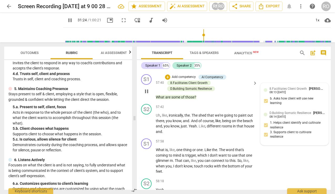
scroll to position [6811, 0]
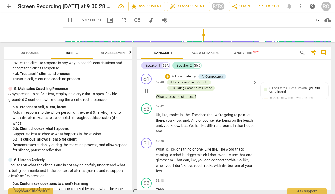
click at [183, 79] on p "Add competency" at bounding box center [183, 76] width 25 height 5
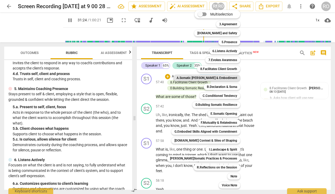
click at [227, 75] on b "A.Somatic [PERSON_NAME] & Embodiment" at bounding box center [207, 78] width 61 height 6
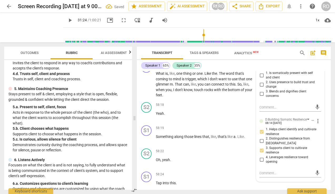
scroll to position [6894, 0]
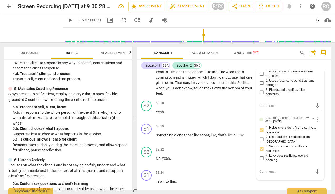
click at [317, 66] on span "more_vert" at bounding box center [318, 63] width 6 height 6
click at [316, 112] on li "Delete" at bounding box center [322, 111] width 18 height 10
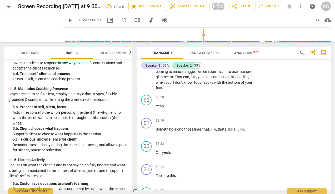
scroll to position [6838, 0]
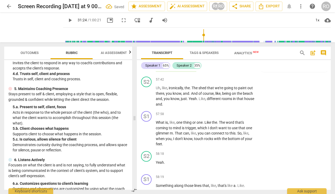
click at [64, 100] on p "Stays present to self & client, employing a style that is open, flexible, groun…" at bounding box center [68, 96] width 120 height 11
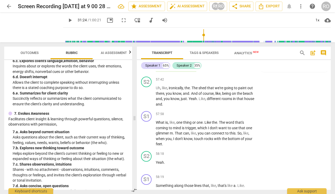
scroll to position [307, 0]
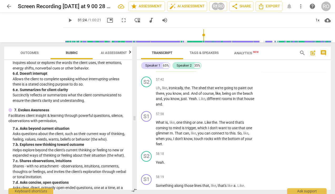
click at [171, 52] on div "+ Add competency" at bounding box center [180, 49] width 31 height 5
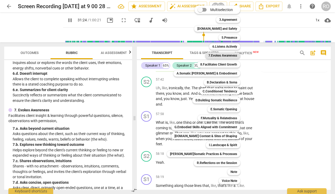
click at [219, 55] on b "7.Evokes Awareness" at bounding box center [223, 55] width 29 height 6
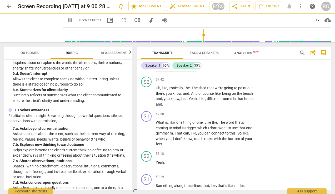
type input "1885"
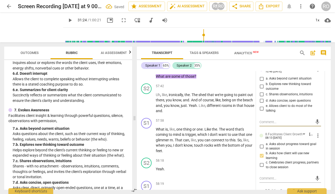
scroll to position [6844, 0]
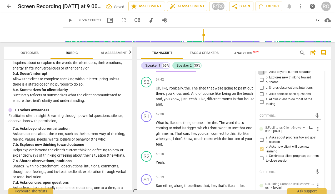
click at [262, 75] on input "a. Asks beyond current situation" at bounding box center [262, 72] width 8 height 6
checkbox input "true"
click at [275, 85] on span "b. Explores new thinking toward outcome" at bounding box center [292, 79] width 53 height 9
click at [266, 83] on input "b. Explores new thinking toward outcome" at bounding box center [262, 80] width 8 height 6
checkbox input "true"
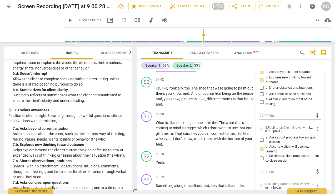
click at [290, 45] on div "S2 play_arrow pause 57:22 + Add competency keyboard_arrow_right I can already s…" at bounding box center [234, 27] width 194 height 34
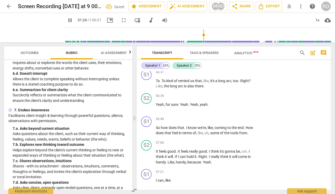
scroll to position [6662, 0]
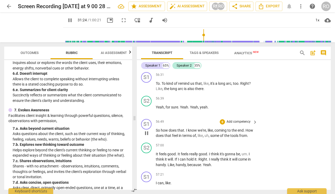
click at [225, 125] on div "+ Add competency" at bounding box center [235, 121] width 31 height 5
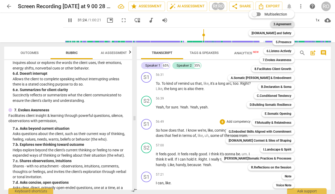
click at [285, 24] on b "3.Agreement" at bounding box center [283, 24] width 18 height 6
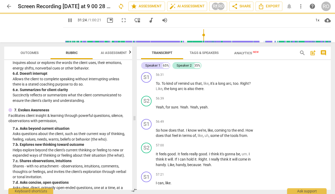
type input "1885"
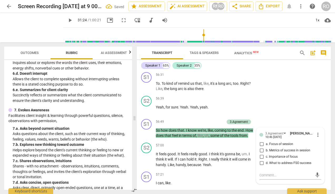
scroll to position [6739, 0]
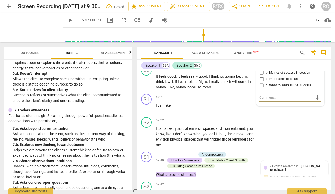
click at [263, 76] on input "b. Metrics of success in session" at bounding box center [262, 73] width 8 height 6
checkbox input "true"
click at [204, 47] on p "Add competency" at bounding box center [212, 44] width 25 height 5
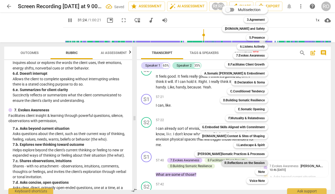
click at [242, 164] on b "R.Reflections on the Session" at bounding box center [245, 163] width 40 height 6
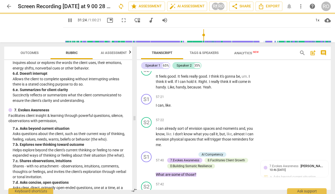
type input "1885"
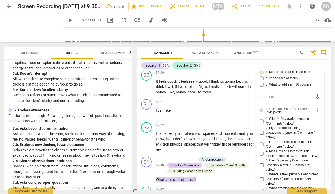
scroll to position [6741, 0]
click at [316, 113] on span "more_vert" at bounding box center [318, 110] width 6 height 6
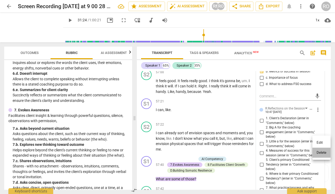
click at [317, 153] on li "Delete" at bounding box center [322, 153] width 18 height 10
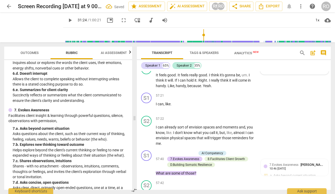
click at [281, 60] on div "10:46 08-20-2025" at bounding box center [278, 58] width 16 height 3
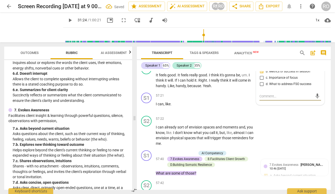
type textarea "r"
type textarea "re"
type textarea "rev"
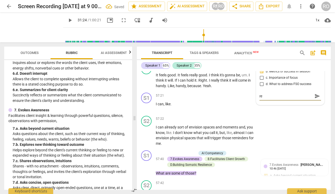
type textarea "rev"
type textarea "revi"
type textarea "revis"
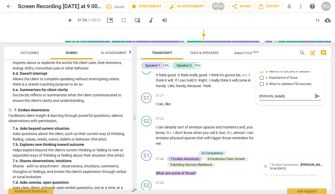
type textarea "revisi"
type textarea "revisit"
type textarea "revisiti"
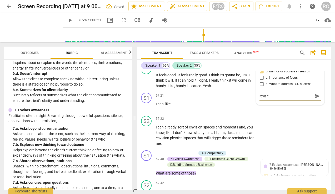
type textarea "revisiti"
type textarea "revisitin"
type textarea "revisiting"
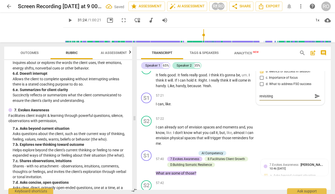
type textarea "revisiting"
type textarea "revisiting f"
type textarea "revisiting fo"
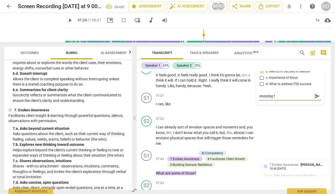
type textarea "revisiting fo"
type textarea "revisiting for"
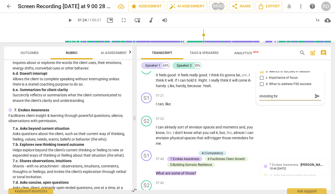
type textarea "revisiting for s"
type textarea "revisiting for su"
type textarea "revisiting for sus"
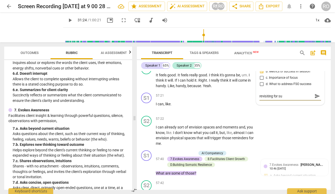
type textarea "revisiting for sus"
type textarea "revisiting for susc"
type textarea "revisiting for suscc"
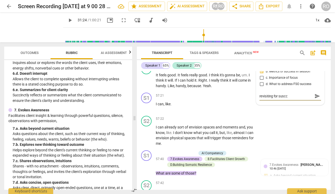
type textarea "revisiting for susc"
type textarea "revisiting for sus"
type textarea "revisiting for su"
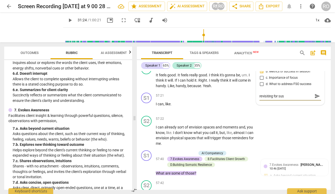
type textarea "revisiting for su"
type textarea "revisiting for suc"
type textarea "revisiting for succ"
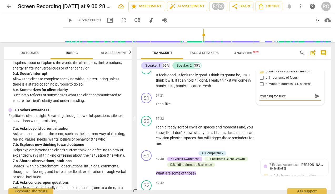
type textarea "revisiting for succe"
type textarea "revisiting for succes"
type textarea "revisiting for success"
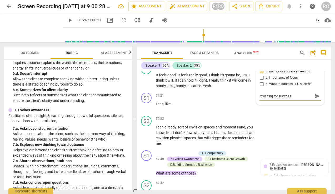
type textarea "revisiting for success"
click at [317, 99] on span "send" at bounding box center [318, 96] width 6 height 6
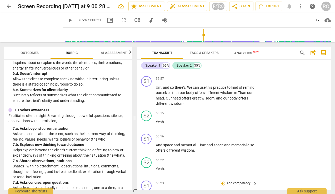
scroll to position [6506, 0]
click at [221, 82] on div "+" at bounding box center [222, 79] width 5 height 5
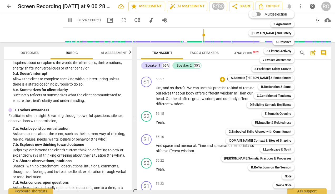
click at [224, 181] on div "Multiselection m 3.Agreement 1 [DOMAIN_NAME] and Safety 2 5.Presence 3 6.Listen…" at bounding box center [262, 99] width 86 height 181
click at [228, 178] on div "Multiselection m 3.Agreement 1 [DOMAIN_NAME] and Safety 2 5.Presence 3 6.Listen…" at bounding box center [262, 99] width 86 height 181
click at [216, 166] on div at bounding box center [167, 97] width 335 height 194
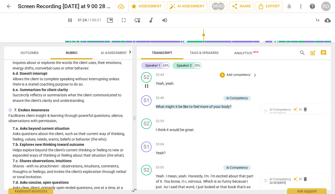
scroll to position [5966, 0]
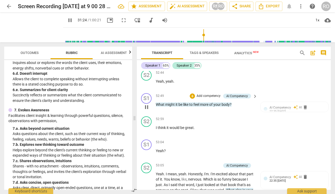
click at [206, 98] on p "Add competency" at bounding box center [208, 96] width 25 height 5
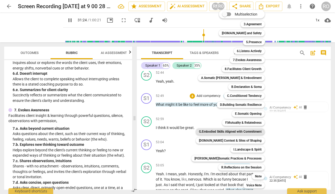
click at [239, 130] on b "G.Embodied Skills Aligned with Commitment" at bounding box center [230, 132] width 63 height 6
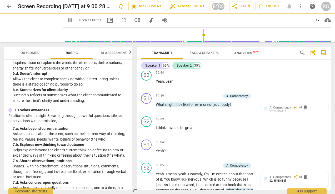
type input "1885"
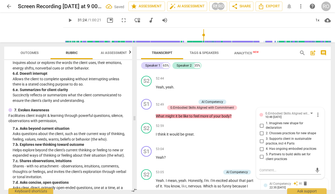
scroll to position [6039, 0]
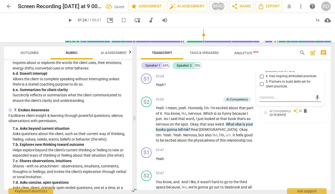
click at [299, 63] on span "2. Chooses practices for new shape" at bounding box center [291, 60] width 50 height 5
click at [266, 64] on input "2. Chooses practices for new shape" at bounding box center [262, 61] width 8 height 6
checkbox input "true"
click at [293, 73] on span "3. Supports client in sustainable practice, incl 4 Parts" at bounding box center [292, 68] width 53 height 9
click at [266, 72] on input "3. Supports client in sustainable practice, incl 4 Parts" at bounding box center [262, 69] width 8 height 6
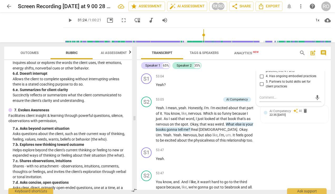
checkbox input "true"
click at [309, 79] on span "4. Has ongoing embodied practices" at bounding box center [291, 76] width 51 height 5
click at [266, 80] on input "4. Has ongoing embodied practices" at bounding box center [262, 76] width 8 height 6
checkbox input "true"
click at [261, 56] on input "1. Imagines new shape for declaration" at bounding box center [262, 53] width 8 height 6
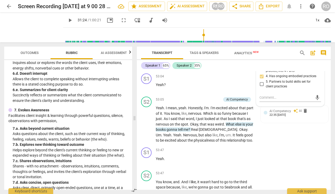
checkbox input "true"
click at [262, 64] on input "2. Chooses practices for new shape" at bounding box center [262, 61] width 8 height 6
checkbox input "true"
click at [262, 72] on input "3. Supports client in sustainable practice, incl 4 Parts" at bounding box center [262, 69] width 8 height 6
checkbox input "true"
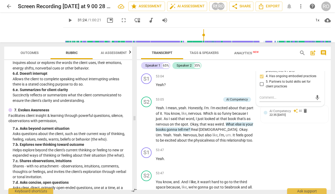
click at [262, 64] on input "2. Chooses practices for new shape" at bounding box center [262, 61] width 8 height 6
checkbox input "false"
click at [262, 72] on input "3. Supports client in sustainable practice, incl 4 Parts" at bounding box center [262, 69] width 8 height 6
checkbox input "false"
click at [260, 80] on input "4. Has ongoing embodied practices" at bounding box center [262, 76] width 8 height 6
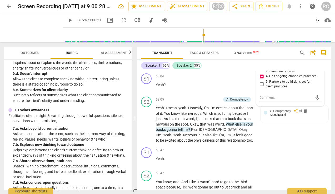
click at [261, 80] on input "4. Has ongoing embodied practices" at bounding box center [262, 76] width 8 height 6
checkbox input "false"
click at [236, 69] on div "52:59 + Add competency keyboard_arrow_right I think it would be great ." at bounding box center [207, 59] width 102 height 19
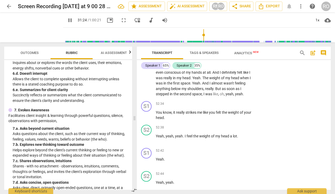
scroll to position [5871, 0]
click at [229, 130] on p "Add competency" at bounding box center [238, 127] width 25 height 5
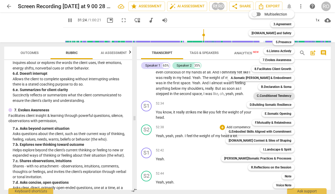
click at [278, 94] on b "C.Conditioned Tendency" at bounding box center [274, 96] width 34 height 6
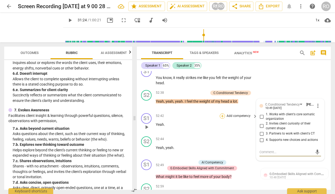
scroll to position [5905, 0]
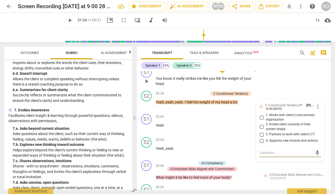
click at [228, 72] on p "Add competency" at bounding box center [238, 70] width 25 height 5
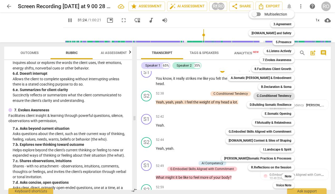
click at [275, 97] on b "C.Conditioned Tendency" at bounding box center [274, 96] width 34 height 6
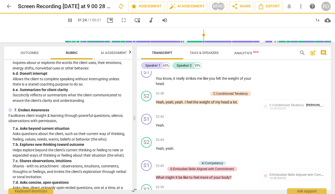
type input "1885"
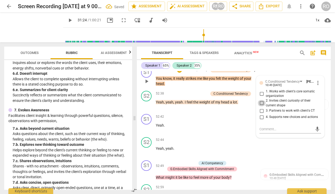
click at [264, 106] on input "2. Invites client curiosity of their current shape" at bounding box center [262, 103] width 8 height 6
checkbox input "true"
click at [197, 72] on p "Add competency" at bounding box center [195, 70] width 25 height 5
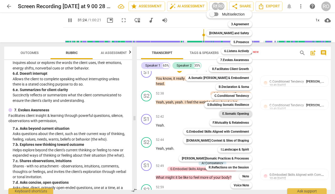
click at [238, 112] on b "E.Somatic Opening" at bounding box center [236, 114] width 27 height 6
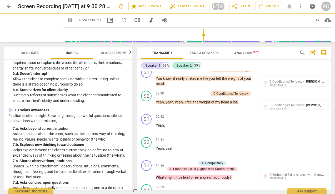
type input "1885"
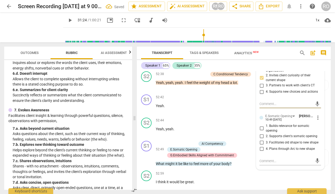
scroll to position [5946, 0]
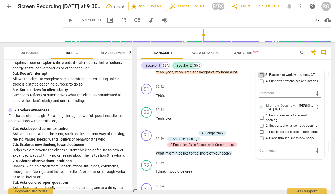
click at [262, 78] on input "3. Partners to work with client's CT" at bounding box center [262, 75] width 8 height 6
checkbox input "true"
type input "1885"
click at [258, 121] on input "1. Builds relevance for somatic opening" at bounding box center [262, 118] width 8 height 6
checkbox input "true"
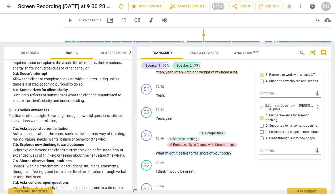
click at [262, 129] on input "2. Supports client's somatic opening" at bounding box center [262, 126] width 8 height 6
checkbox input "true"
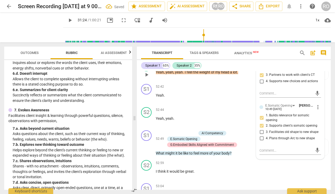
click at [241, 66] on div "C.Conditioned Tendency" at bounding box center [231, 63] width 34 height 5
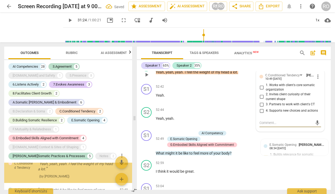
scroll to position [1959, 0]
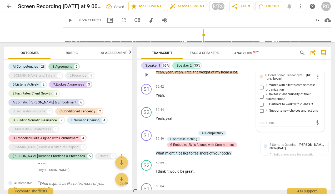
click at [316, 80] on span "more_vert" at bounding box center [318, 76] width 6 height 6
click at [322, 121] on li "Delete" at bounding box center [322, 119] width 18 height 10
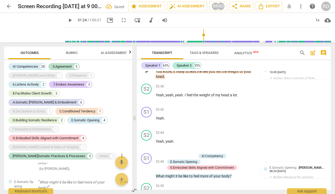
scroll to position [5920, 0]
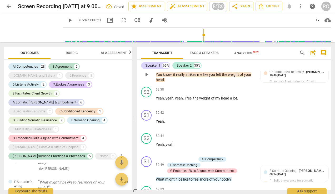
click at [180, 63] on p "Add competency" at bounding box center [183, 60] width 25 height 5
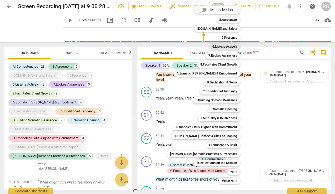
click at [227, 48] on b "6.Listens Actively" at bounding box center [225, 46] width 25 height 6
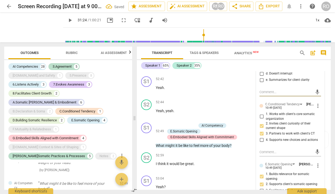
scroll to position [5948, 0]
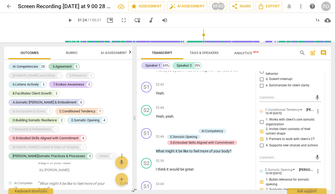
click at [270, 61] on span "a. Customizes questions to client's learning" at bounding box center [292, 55] width 53 height 9
click at [266, 59] on input "a. Customizes questions to client's learning" at bounding box center [262, 56] width 8 height 6
click at [270, 61] on span "a. Customizes questions to client's learning" at bounding box center [292, 55] width 53 height 9
click at [266, 59] on input "a. Customizes questions to client's learning" at bounding box center [262, 56] width 8 height 6
checkbox input "true"
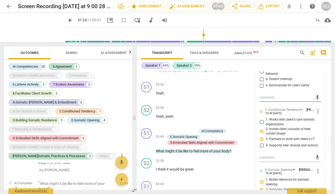
click at [271, 100] on textarea at bounding box center [286, 97] width 53 height 5
type textarea "I"
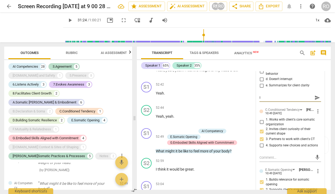
type textarea "I t"
type textarea "I th"
type textarea "I thi"
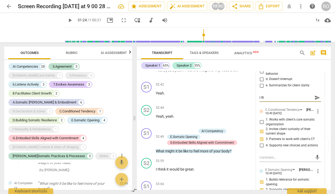
type textarea "I thi"
type textarea "I thin"
type textarea "I think"
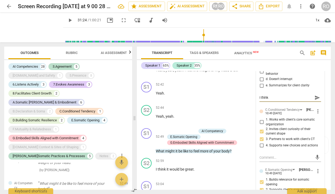
type textarea "I think"
type textarea "I think the"
type textarea "I think thes"
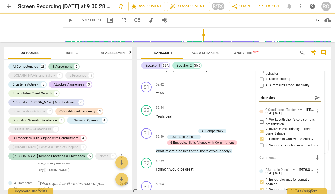
type textarea "I think these"
type textarea "I think thes"
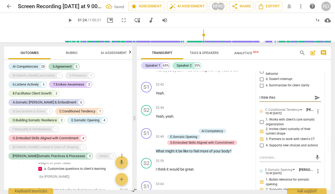
type textarea "I think the"
type textarea "I think ther"
type textarea "I think there"
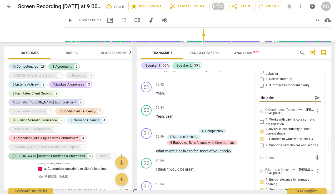
type textarea "I think there"
type textarea "I think theres"
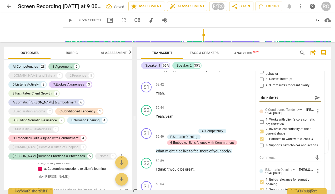
type textarea "I think theres o"
type textarea "I think theres op"
type textarea "I think theres opp"
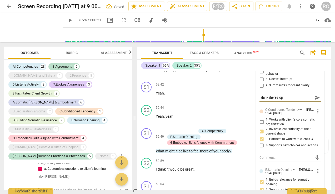
type textarea "I think theres opp"
type textarea "I think theres oppo"
type textarea "I think theres oppor"
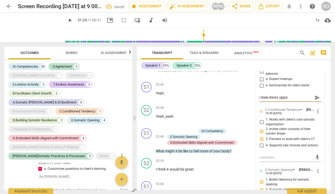
type textarea "I think theres opport"
type textarea "I think theres opportu"
type textarea "I think theres opportun"
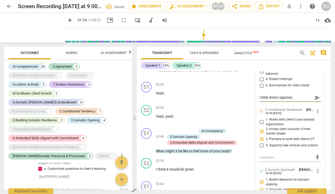
type textarea "I think theres opportuni"
type textarea "I think theres opportunit"
type textarea "I think theres opportunity"
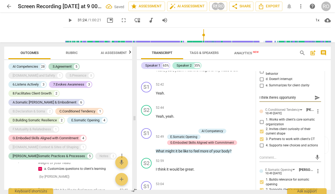
type textarea "I think theres opportunity"
type textarea "I think theres opportunity f"
type textarea "I think theres opportunity fo"
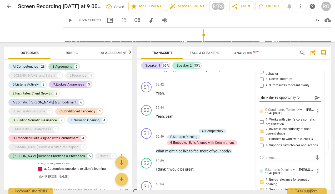
type textarea "I think theres opportunity for"
type textarea "I think theres opportunity for m"
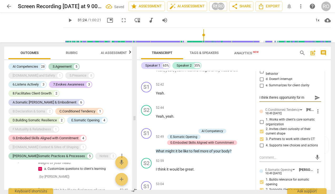
type textarea "I think theres opportunity for mo"
type textarea "I think theres opportunity for mor"
type textarea "I think theres opportunity for more"
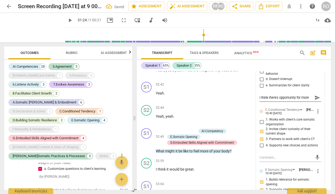
type textarea "I think theres opportunity for more"
type textarea "I think theres opportunity for more q"
type textarea "I think theres opportunity for more qu"
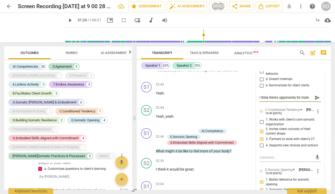
scroll to position [4, 0]
type textarea "I think theres opportunity for more que"
type textarea "I think theres opportunity for more ques"
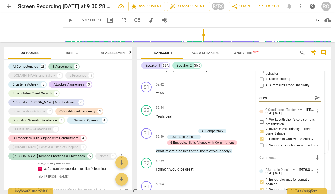
type textarea "I think theres opportunity for more quest"
type textarea "I think theres opportunity for more questi"
type textarea "I think theres opportunity for more questio"
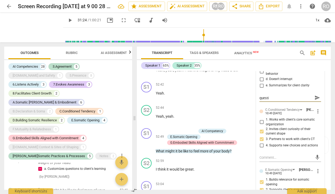
type textarea "I think theres opportunity for more questio"
type textarea "I think theres opportunity for more question"
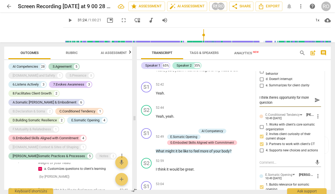
type textarea "I think theres opportunity for more question/"
type textarea "I think theres opportunity for more question/c"
type textarea "I think theres opportunity for more question/cu"
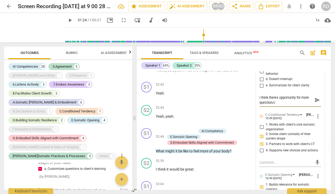
type textarea "I think theres opportunity for more question/cu"
type textarea "I think theres opportunity for more question/cur"
type textarea "I think theres opportunity for more question/curi"
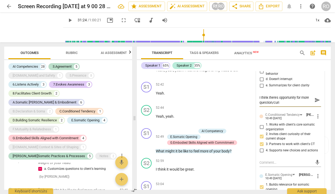
type textarea "I think theres opportunity for more question/curio"
type textarea "I think theres opportunity for more question/curiou"
type textarea "I think theres opportunity for more question/curious"
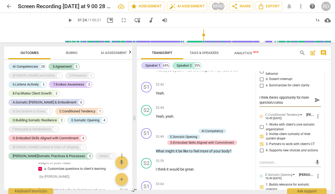
type textarea "I think theres opportunity for more question/curious"
type textarea "I think theres opportunity for more question/curiousi"
type textarea "I think theres opportunity for more question/curiousit"
type textarea "I think theres opportunity for more question/curiousity"
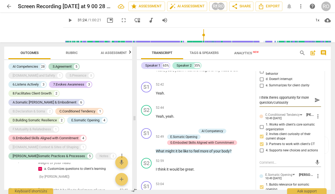
type textarea "I think theres opportunity for more question/curiousity"
type textarea "I think theres opportunity for more question/curiousity h"
type textarea "I think theres opportunity for more question/curiousity he"
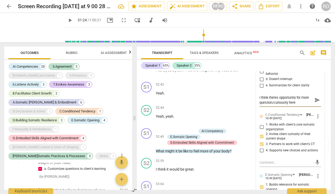
click at [316, 48] on span "more_vert" at bounding box center [318, 45] width 6 height 6
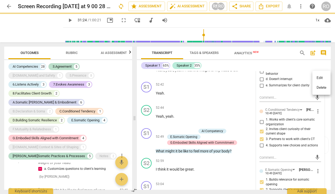
click at [320, 88] on li "Delete" at bounding box center [322, 88] width 18 height 10
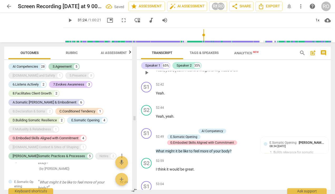
click at [222, 64] on div "+" at bounding box center [222, 61] width 5 height 5
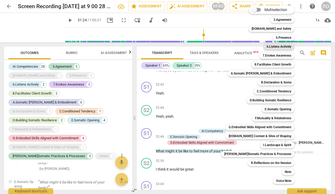
click at [282, 46] on b "6.Listens Actively" at bounding box center [279, 46] width 25 height 6
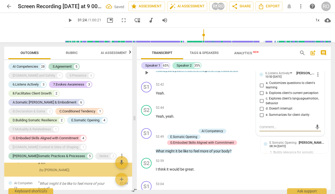
click at [272, 90] on span "a. Customizes questions to client's learning" at bounding box center [292, 85] width 53 height 9
click at [266, 88] on input "a. Customizes questions to client's learning" at bounding box center [262, 85] width 8 height 6
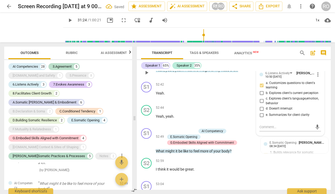
click at [268, 90] on span "a. Customizes questions to client's learning" at bounding box center [292, 85] width 53 height 9
click at [266, 88] on input "a. Customizes questions to client's learning" at bounding box center [262, 85] width 8 height 6
click at [270, 131] on div "mic" at bounding box center [291, 127] width 62 height 8
click at [269, 130] on textarea at bounding box center [286, 127] width 53 height 5
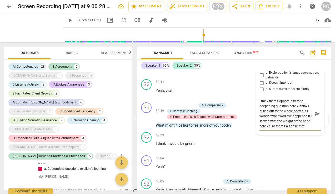
scroll to position [5983, 0]
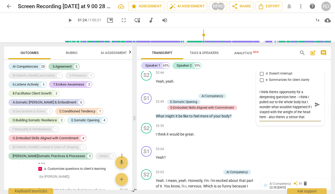
click at [296, 120] on textarea "I think theres opportunity for a deepening question here - I think I pulled out…" at bounding box center [286, 105] width 53 height 30
click at [236, 4] on span "share" at bounding box center [235, 6] width 6 height 6
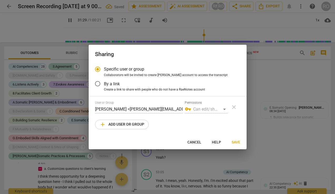
click at [192, 138] on button "Cancel" at bounding box center [194, 142] width 22 height 9
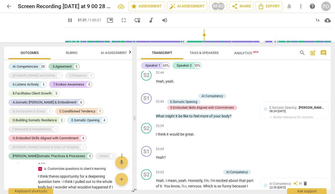
click at [67, 20] on span "pause" at bounding box center [70, 20] width 6 height 6
click at [8, 4] on span "arrow_back" at bounding box center [9, 6] width 6 height 6
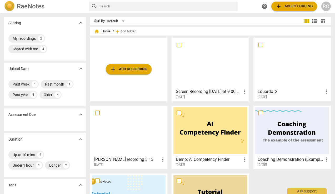
click at [242, 90] on span "more_vert" at bounding box center [245, 91] width 6 height 6
click at [212, 103] on div at bounding box center [167, 97] width 335 height 194
click at [32, 50] on div "Shared with me" at bounding box center [25, 48] width 25 height 5
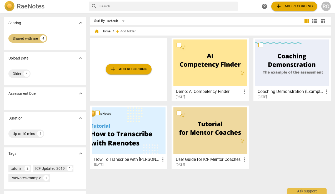
click at [36, 36] on div "Shared with me" at bounding box center [25, 38] width 25 height 5
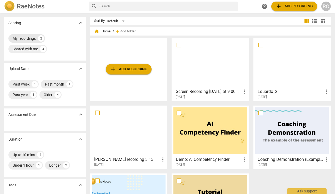
click at [23, 39] on div "My recordings" at bounding box center [24, 38] width 23 height 5
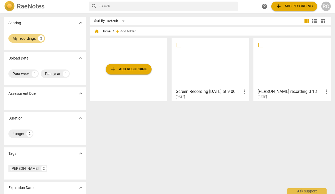
click at [210, 61] on div at bounding box center [211, 63] width 74 height 47
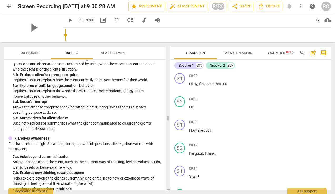
scroll to position [327, 0]
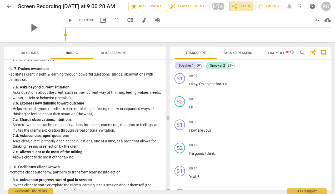
click at [244, 6] on span "share Share" at bounding box center [241, 6] width 19 height 6
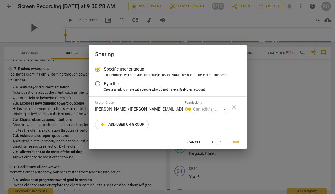
click at [115, 125] on span "add Add user or group" at bounding box center [122, 124] width 45 height 6
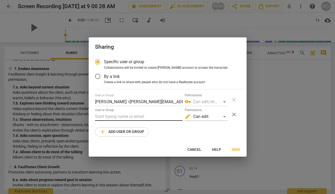
click at [112, 117] on input "text" at bounding box center [139, 116] width 88 height 8
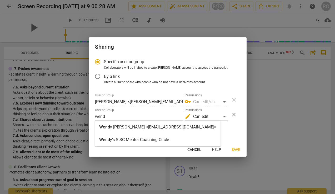
click at [116, 129] on strong "y Haines <wendyhaines@mac.com>" at bounding box center [163, 127] width 106 height 5
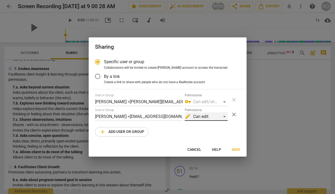
click at [208, 116] on div "edit Can edit" at bounding box center [206, 116] width 43 height 8
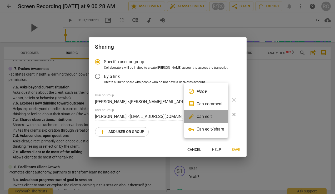
click at [208, 116] on li "edit Can edit" at bounding box center [206, 116] width 44 height 13
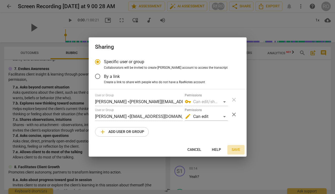
click at [236, 151] on span "Save" at bounding box center [236, 149] width 9 height 5
